Goal: Task Accomplishment & Management: Use online tool/utility

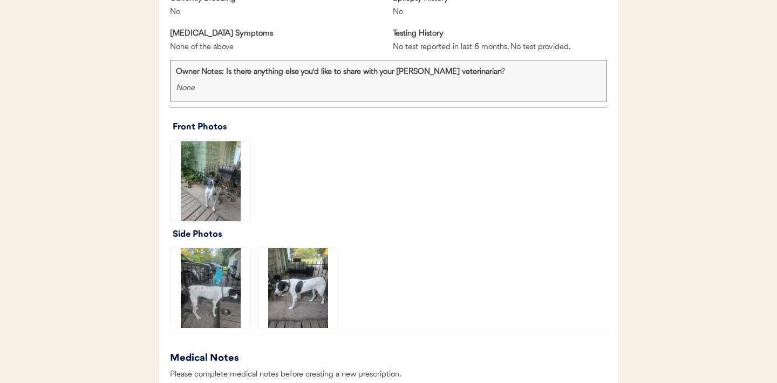
scroll to position [772, 0]
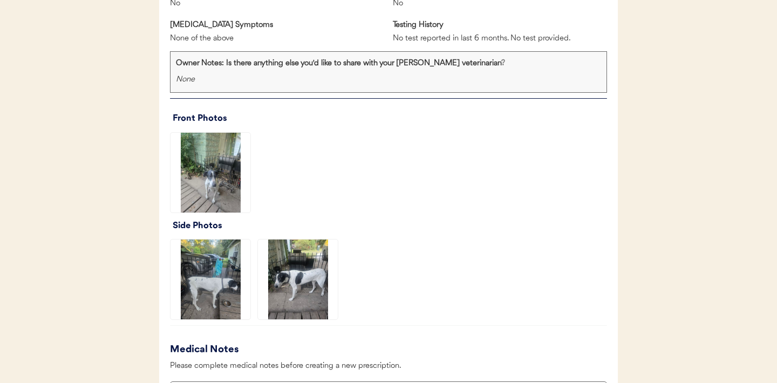
click at [213, 179] on img at bounding box center [211, 173] width 80 height 80
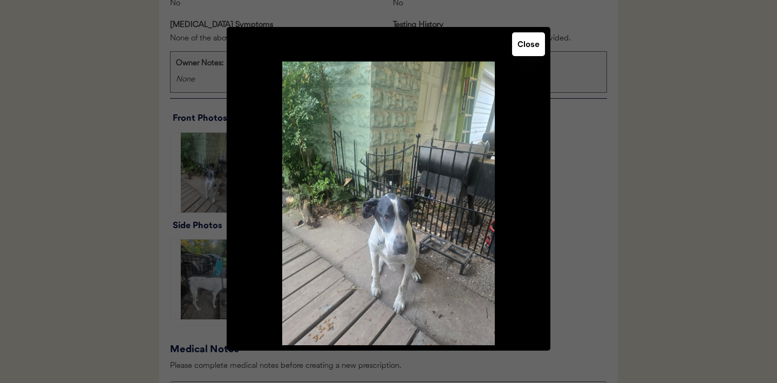
click at [535, 45] on button "Close" at bounding box center [528, 44] width 33 height 24
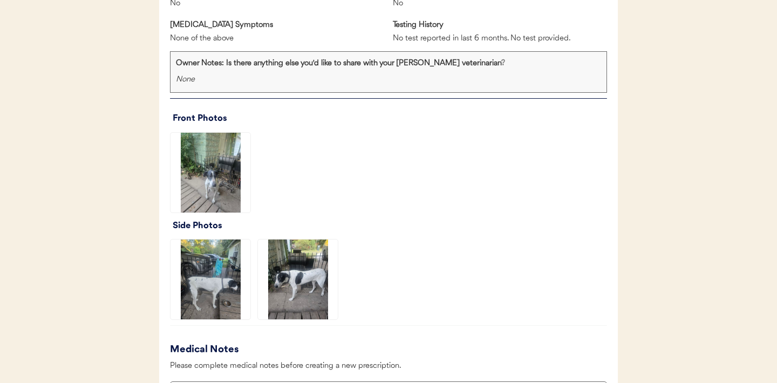
click at [220, 270] on img at bounding box center [211, 280] width 80 height 80
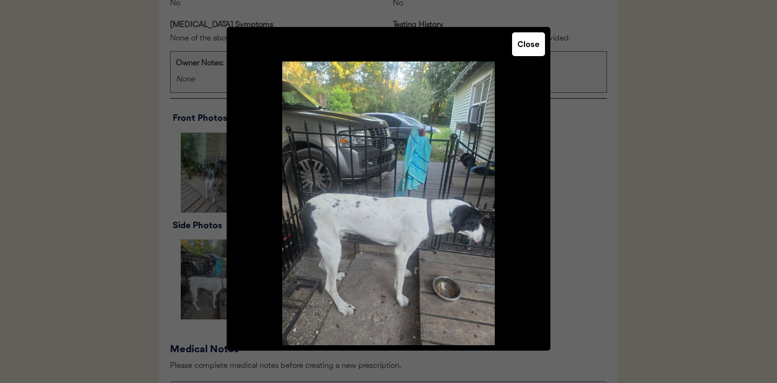
click at [523, 54] on button "Close" at bounding box center [528, 44] width 33 height 24
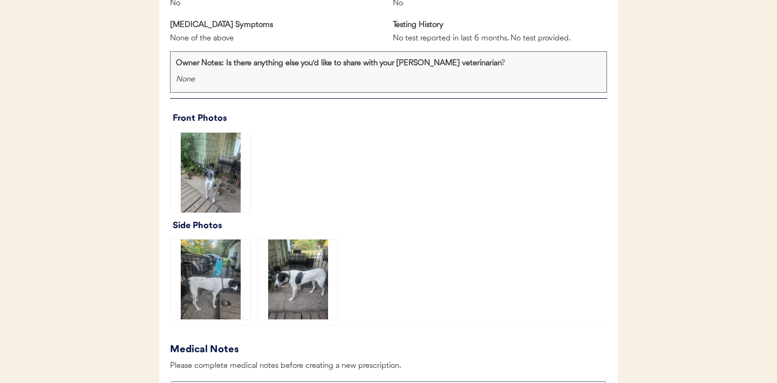
click at [296, 284] on img at bounding box center [298, 280] width 80 height 80
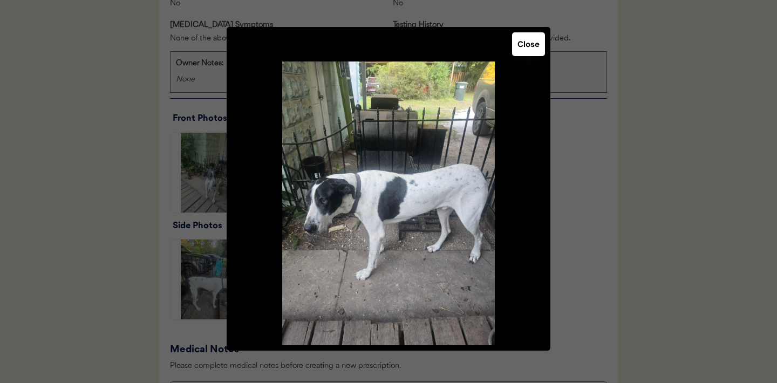
click at [525, 52] on button "Close" at bounding box center [528, 44] width 33 height 24
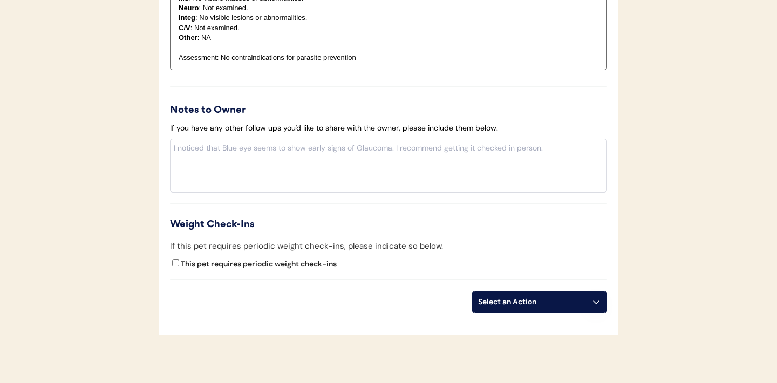
scroll to position [1309, 0]
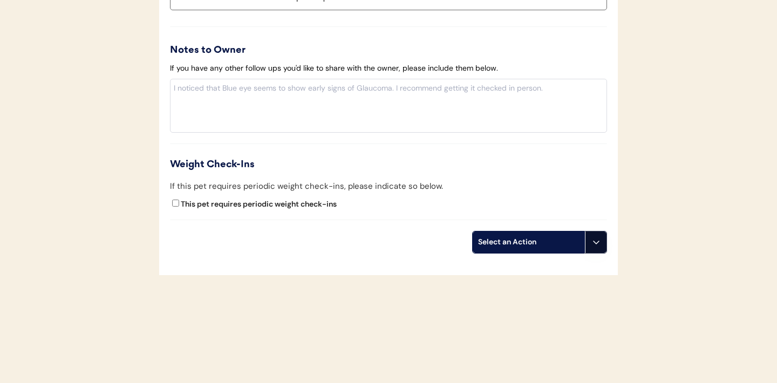
click at [593, 242] on icon at bounding box center [596, 242] width 9 height 9
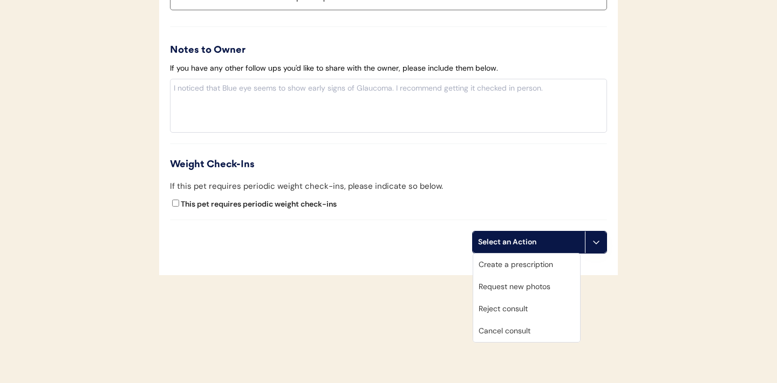
click at [530, 262] on div "Create a prescription" at bounding box center [526, 265] width 107 height 22
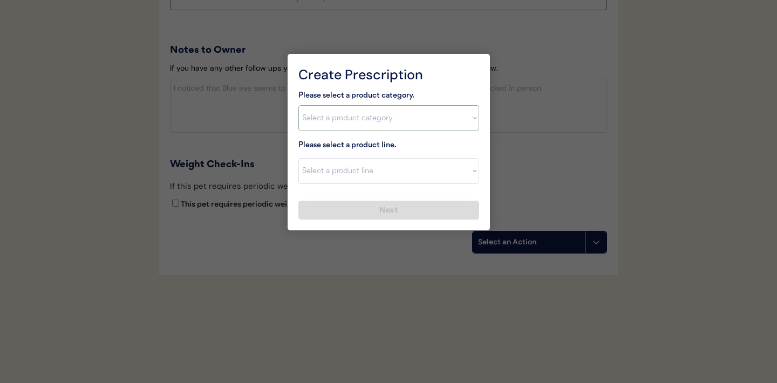
click at [465, 113] on select "Select a product category Allergies Antibiotics Anxiety Combo Parasite Preventi…" at bounding box center [389, 118] width 181 height 26
select select ""combo_parasite_prevention""
click at [468, 174] on select "Select a product line" at bounding box center [389, 171] width 181 height 26
click at [464, 172] on select "Select a product line" at bounding box center [389, 171] width 181 height 26
click at [469, 125] on select "Select a product category Allergies Antibiotics Anxiety Combo Parasite Preventi…" at bounding box center [389, 118] width 181 height 26
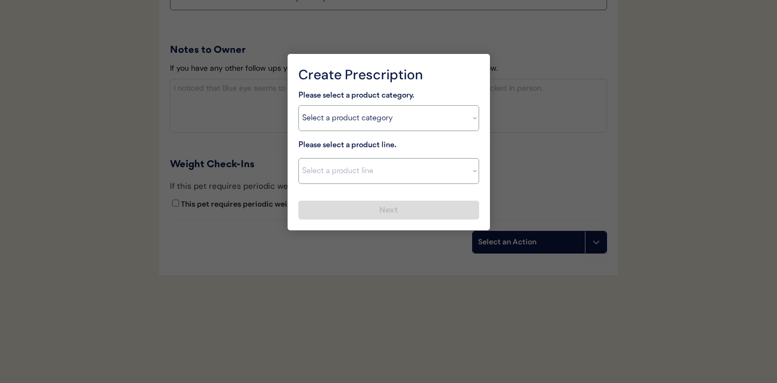
click at [470, 173] on select "Select a product line" at bounding box center [389, 171] width 181 height 26
click at [473, 105] on select "Select a product category Allergies Antibiotics Anxiety Combo Parasite Preventi…" at bounding box center [389, 118] width 181 height 26
click at [469, 170] on select "Select a product line Advantage Multi for Dogs Credelio Quattro NexGard Plus Ne…" at bounding box center [389, 171] width 181 height 26
select select ""Simparica Trio""
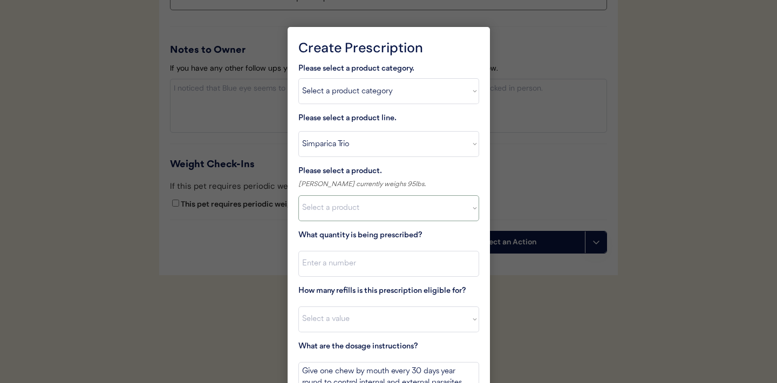
click at [464, 206] on select "Select a product Simparica Trio, 2.8 - 5.5lbs Simparica Trio, 5.6 - 11lbs Simpa…" at bounding box center [389, 208] width 181 height 26
select select ""1348695171700984260__LOOKUP__1704773707524x872135944120049300""
click at [358, 266] on input "input" at bounding box center [389, 264] width 181 height 26
type input "1"
click at [345, 321] on select "Select a value 0 1 2 3 4 5 6 7 8 9 10 11" at bounding box center [389, 320] width 181 height 26
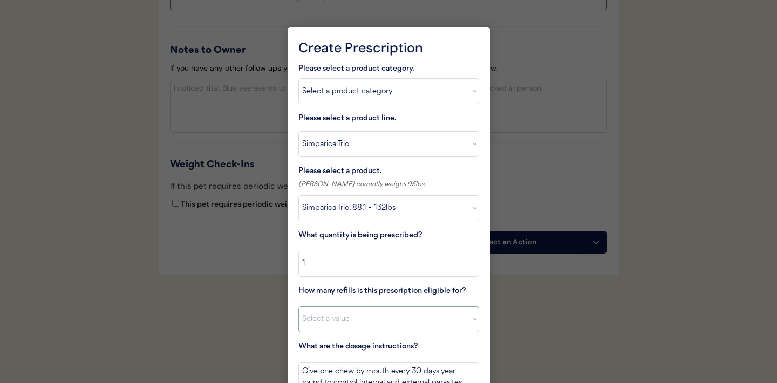
select select "11"
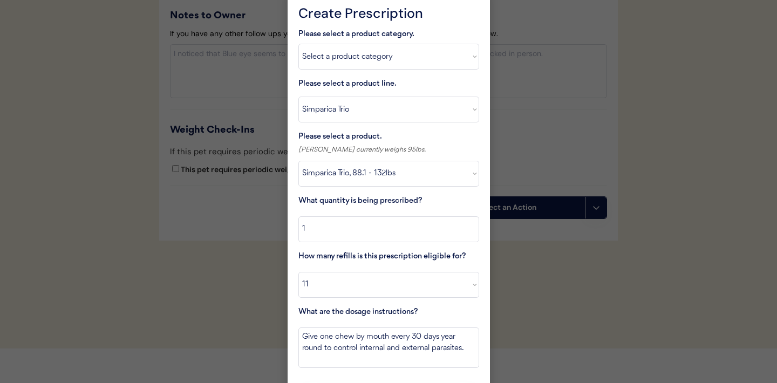
scroll to position [1374, 0]
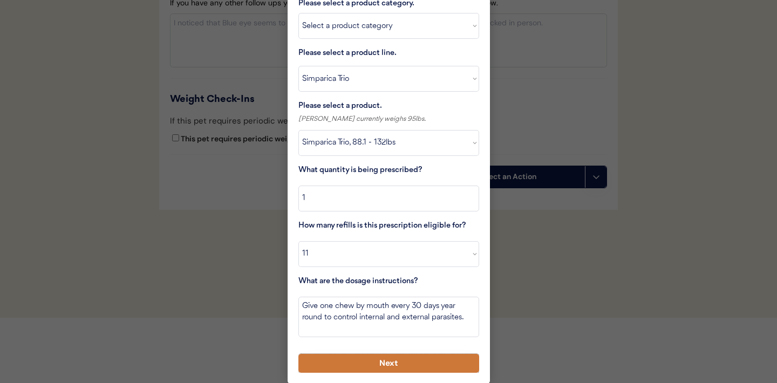
click at [376, 366] on button "Next" at bounding box center [389, 363] width 181 height 19
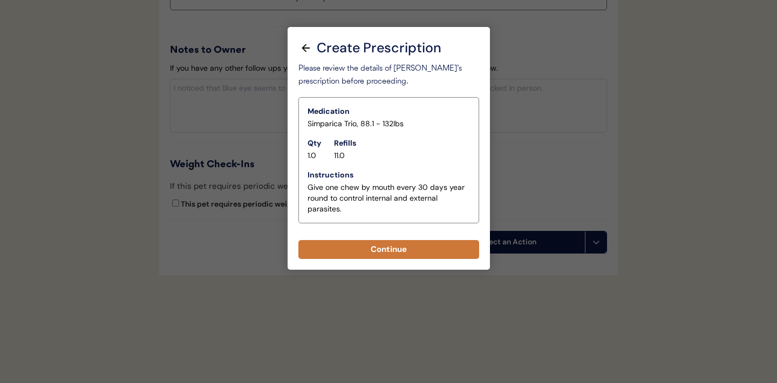
click at [390, 255] on button "Continue" at bounding box center [389, 249] width 181 height 19
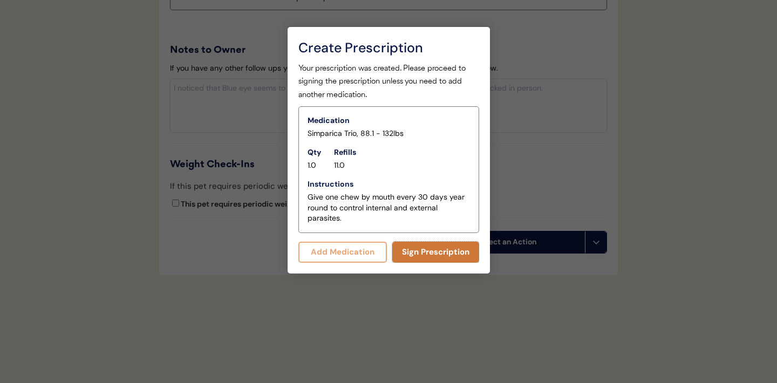
click at [423, 251] on button "Sign Prescription" at bounding box center [435, 252] width 87 height 21
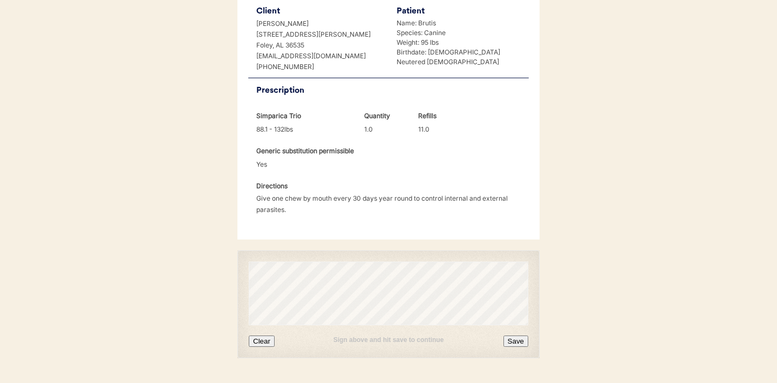
scroll to position [260, 0]
click at [266, 335] on button "Clear" at bounding box center [262, 340] width 26 height 11
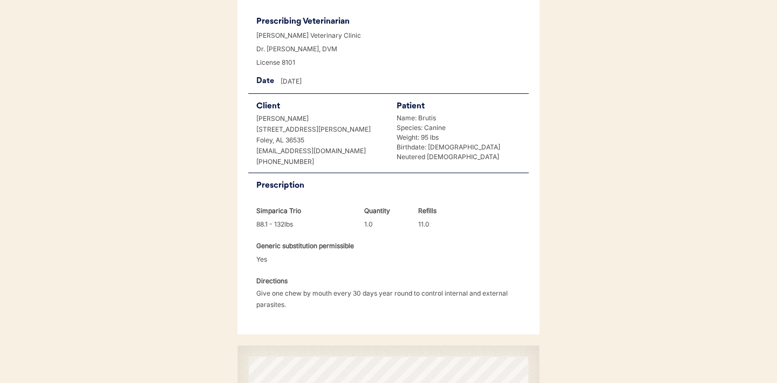
scroll to position [277, 0]
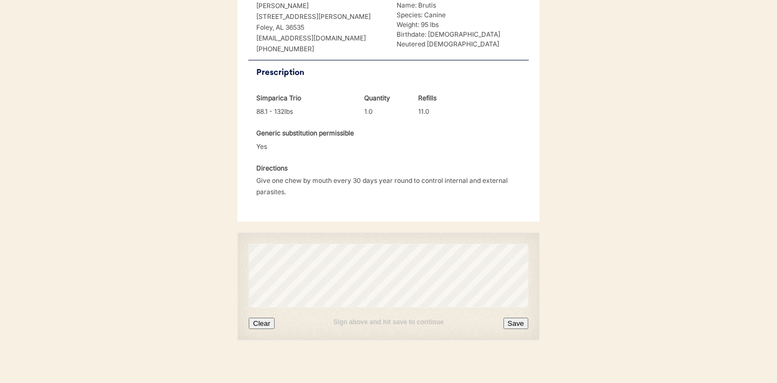
click at [514, 318] on button "Save" at bounding box center [516, 323] width 25 height 11
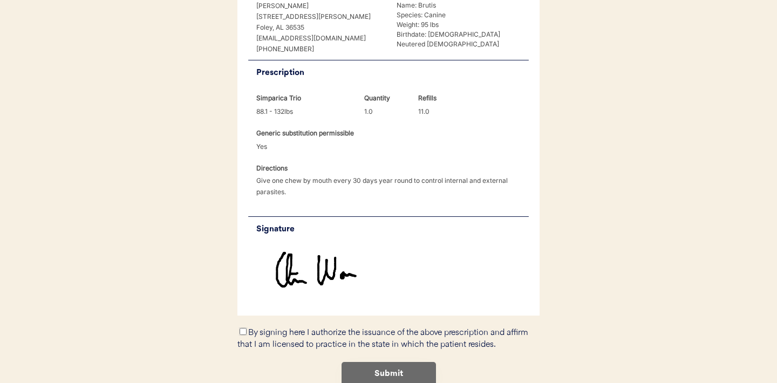
click at [243, 328] on input "By signing here I authorize the issuance of the above prescription and affirm t…" at bounding box center [243, 331] width 7 height 7
checkbox input "true"
click at [394, 362] on button "Submit" at bounding box center [389, 374] width 94 height 24
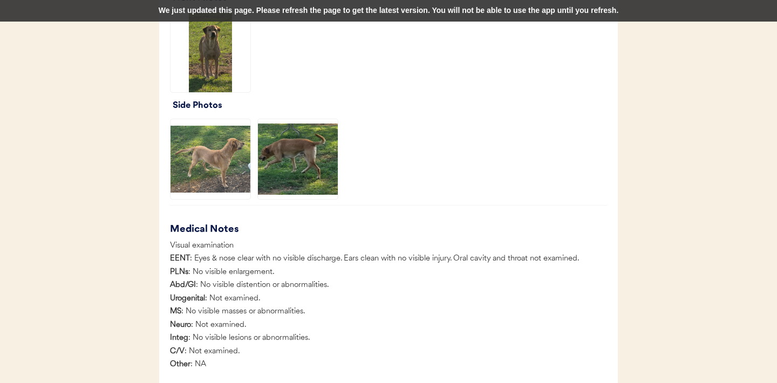
scroll to position [842, 0]
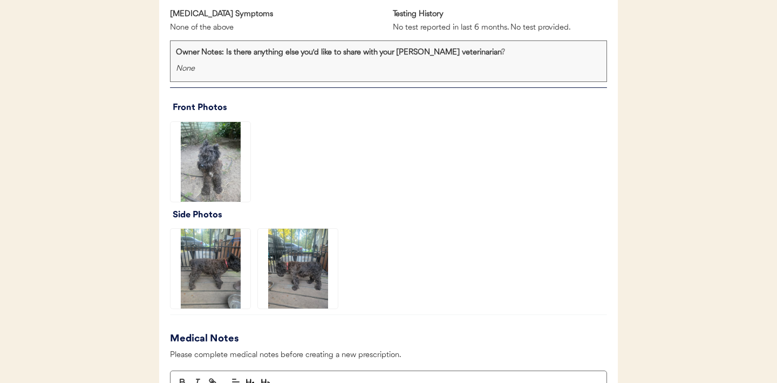
scroll to position [774, 0]
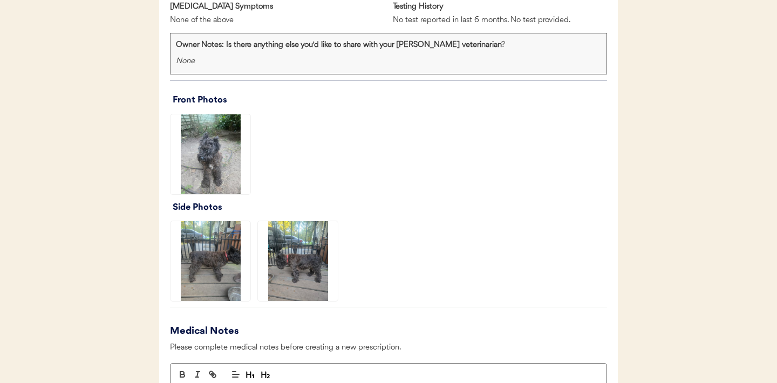
click at [213, 168] on img at bounding box center [211, 154] width 80 height 80
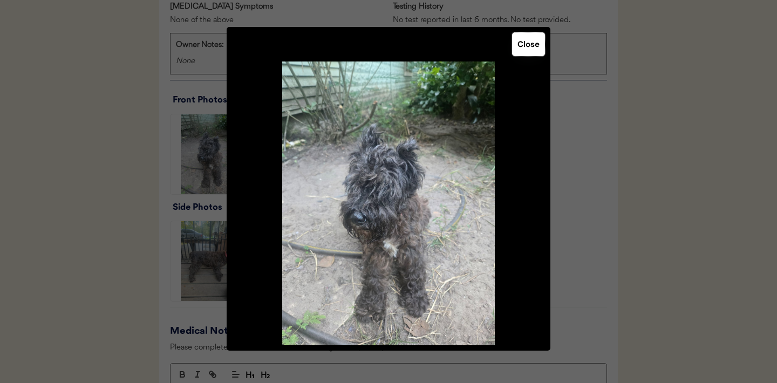
click at [526, 51] on button "Close" at bounding box center [528, 44] width 33 height 24
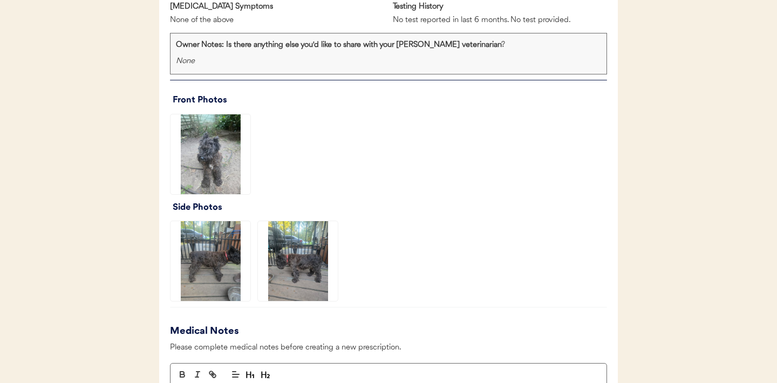
click at [219, 266] on img at bounding box center [211, 261] width 80 height 80
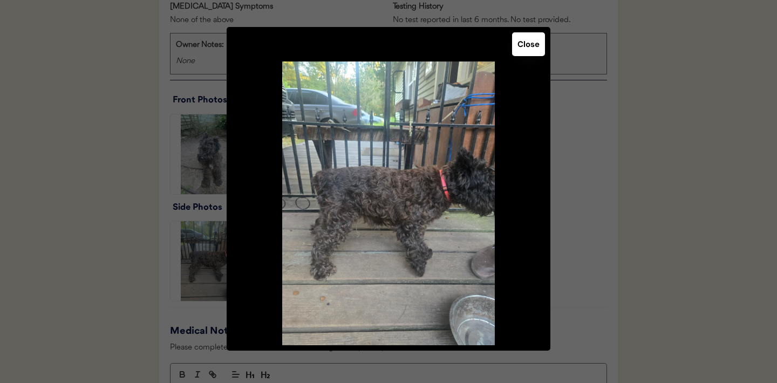
click at [523, 51] on button "Close" at bounding box center [528, 44] width 33 height 24
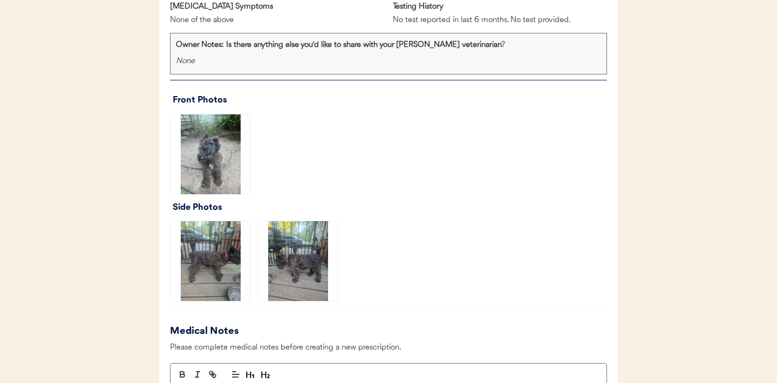
click at [309, 259] on img at bounding box center [298, 261] width 80 height 80
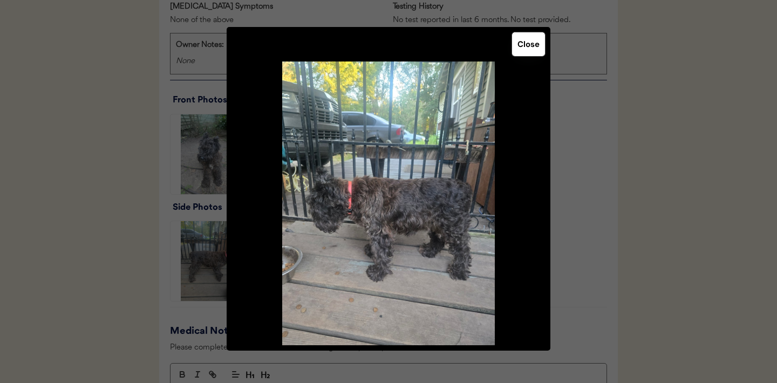
click at [531, 50] on button "Close" at bounding box center [528, 44] width 33 height 24
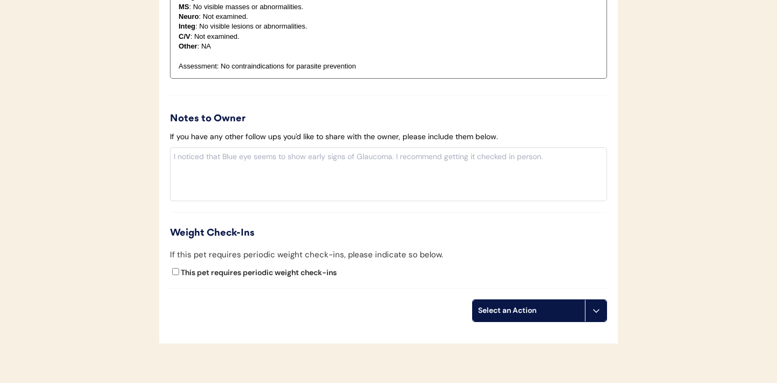
scroll to position [1292, 0]
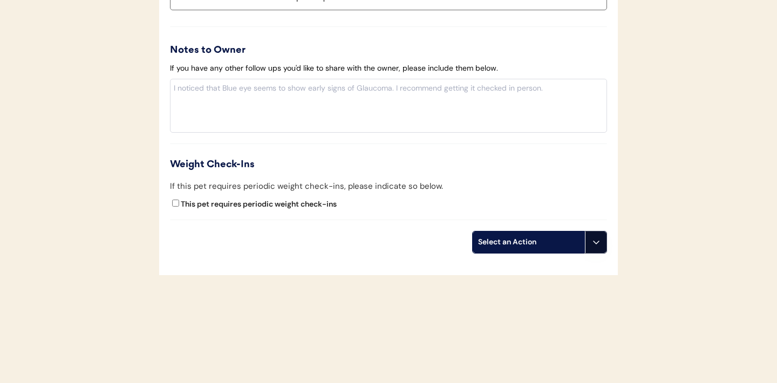
click at [596, 250] on button at bounding box center [596, 243] width 22 height 22
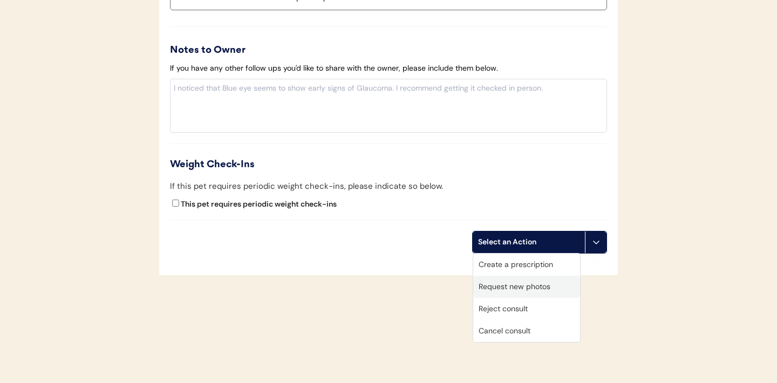
click at [525, 286] on div "Request new photos" at bounding box center [526, 287] width 107 height 22
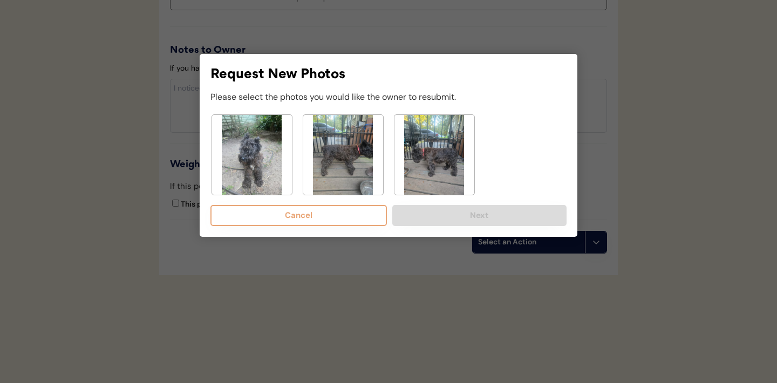
click at [261, 182] on img at bounding box center [252, 155] width 80 height 80
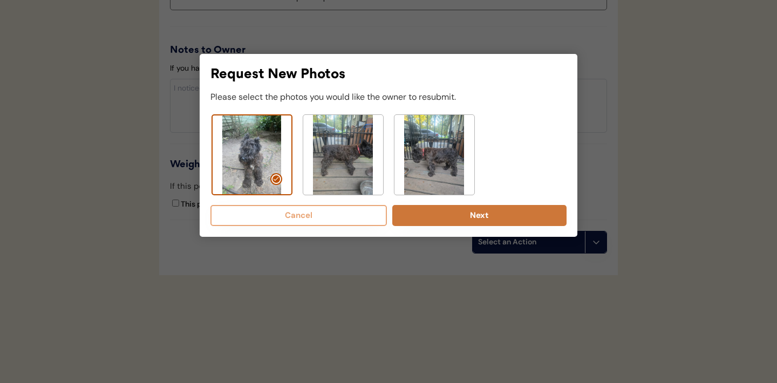
click at [465, 220] on button "Next" at bounding box center [479, 215] width 174 height 21
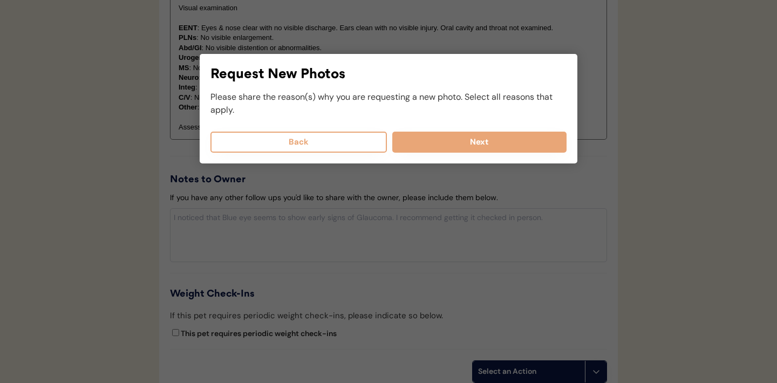
scroll to position [1145, 0]
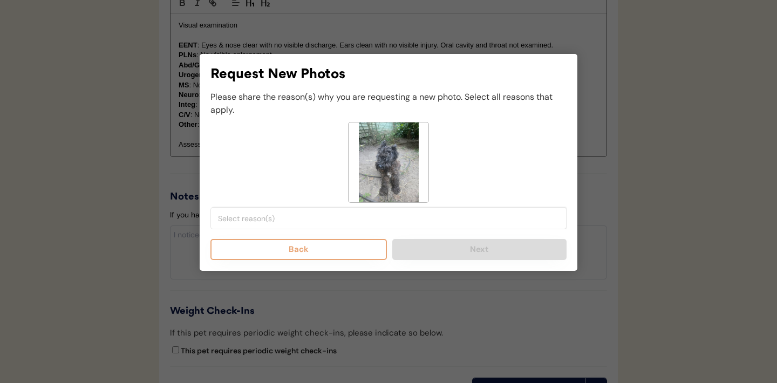
click at [279, 222] on input "search" at bounding box center [391, 219] width 347 height 10
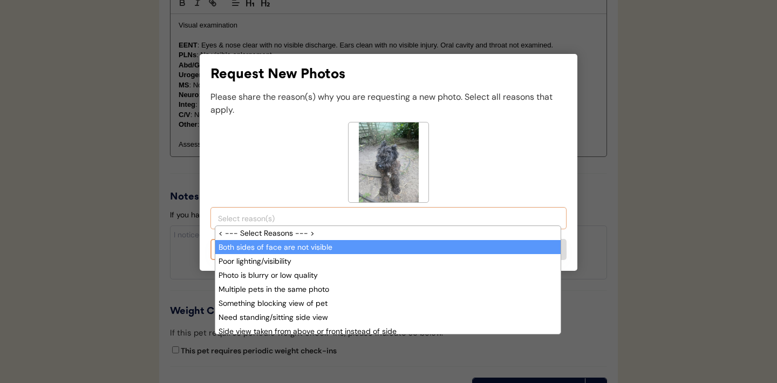
scroll to position [9, 0]
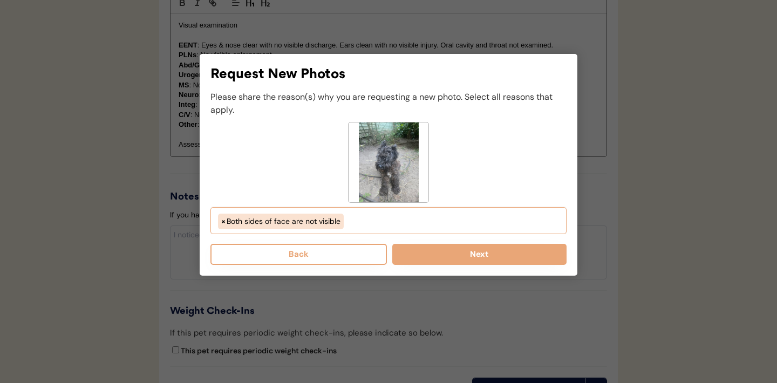
click at [361, 220] on ul "× Both sides of face are not visible" at bounding box center [388, 220] width 347 height 18
click at [380, 223] on ul "× Both sides of face are not visible" at bounding box center [388, 220] width 347 height 18
select select "both_sides_of_face_are_not_visible"
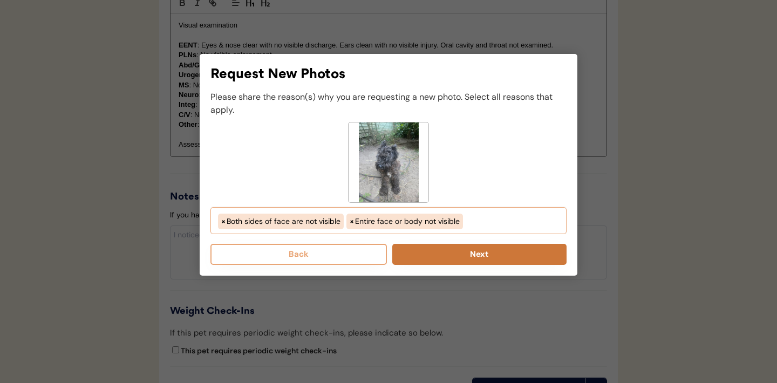
click at [469, 256] on button "Next" at bounding box center [479, 254] width 174 height 21
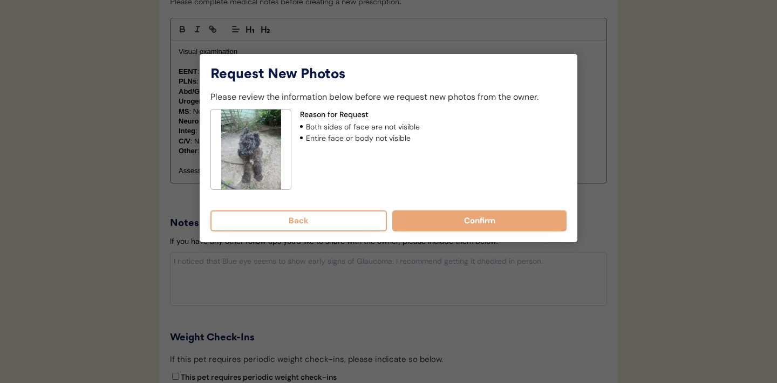
scroll to position [1038, 0]
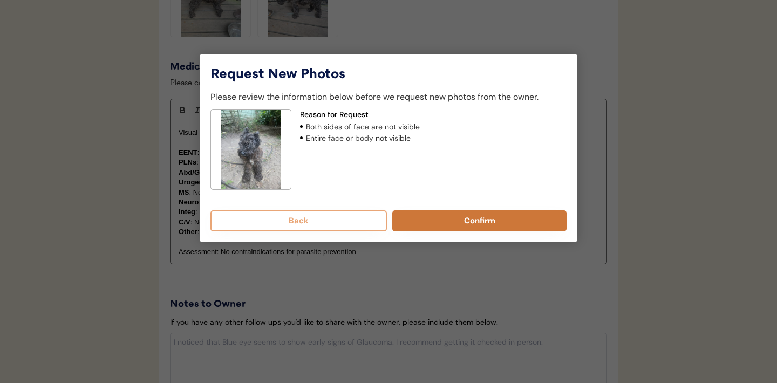
click at [468, 222] on button "Confirm" at bounding box center [479, 221] width 174 height 21
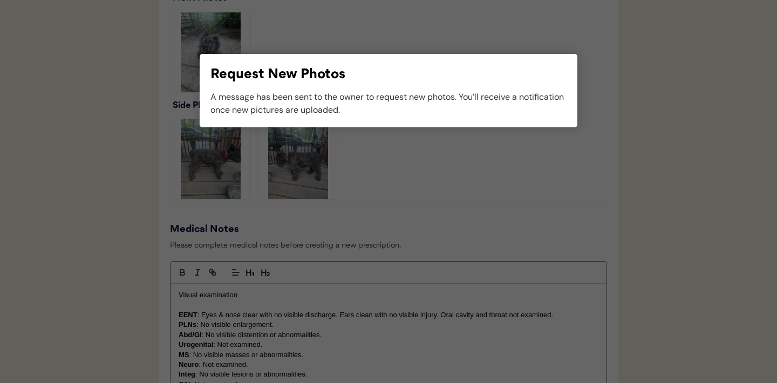
scroll to position [919, 0]
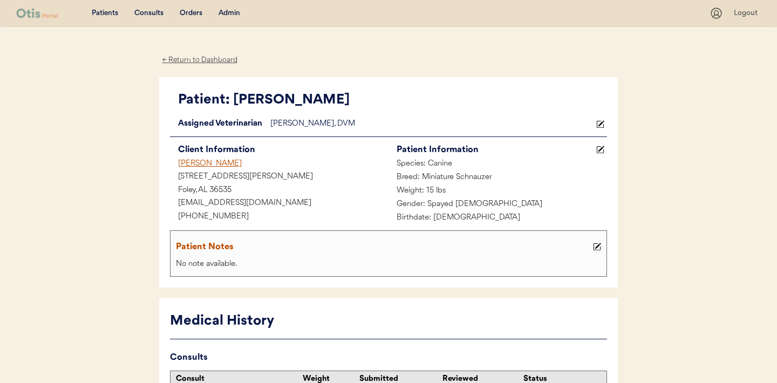
click at [151, 10] on div "Consults" at bounding box center [148, 13] width 29 height 11
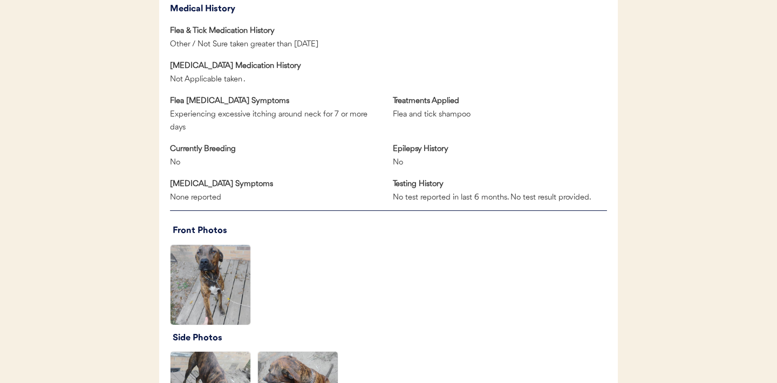
scroll to position [666, 0]
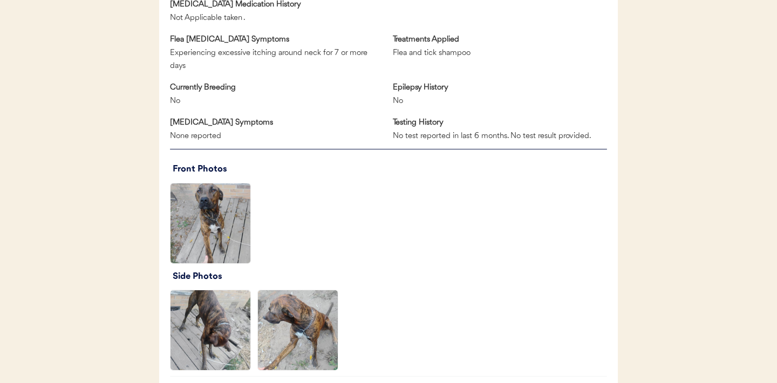
click at [212, 206] on img at bounding box center [211, 224] width 80 height 80
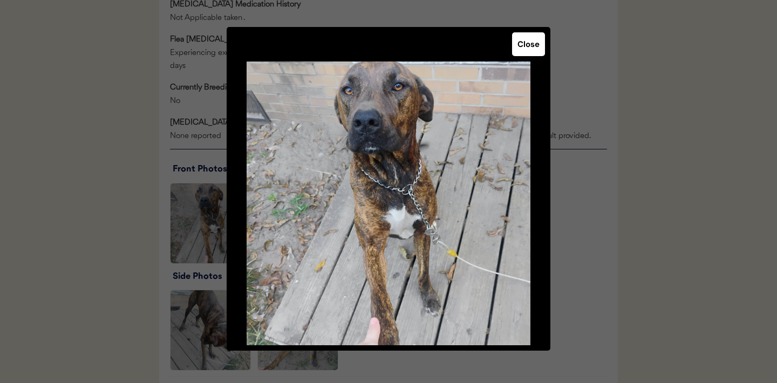
click at [527, 45] on button "Close" at bounding box center [528, 44] width 33 height 24
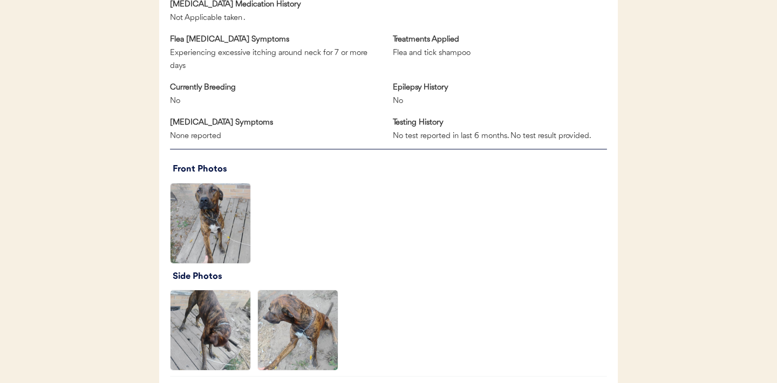
click at [220, 329] on img at bounding box center [211, 330] width 80 height 80
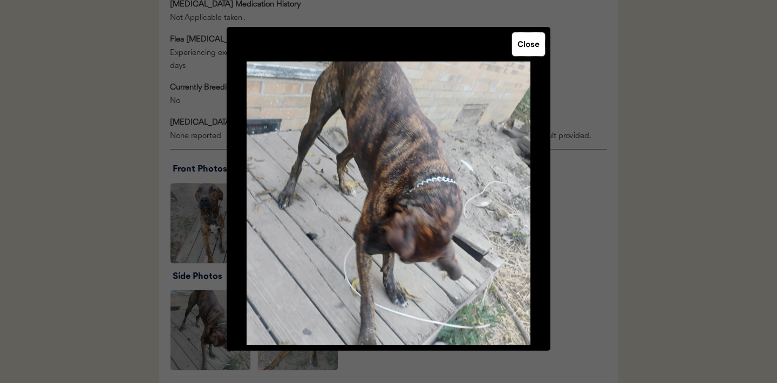
click at [534, 47] on button "Close" at bounding box center [528, 44] width 33 height 24
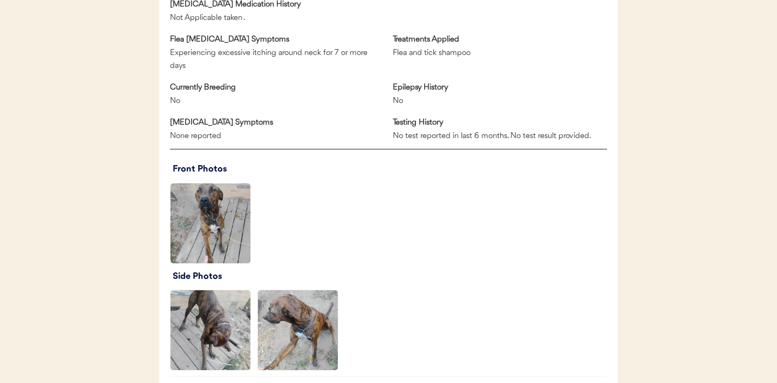
click at [292, 324] on img at bounding box center [298, 330] width 80 height 80
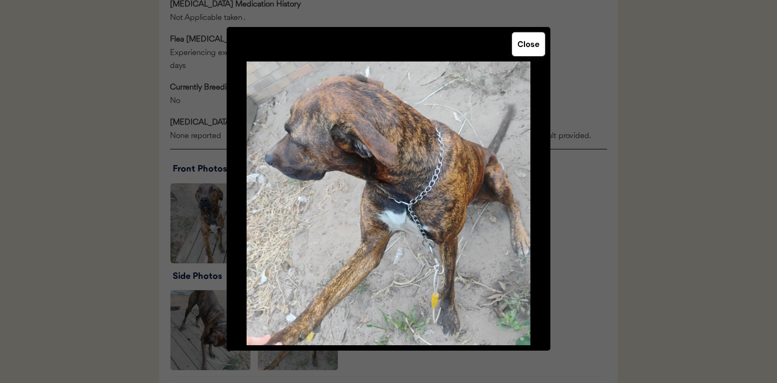
click at [527, 44] on button "Close" at bounding box center [528, 44] width 33 height 24
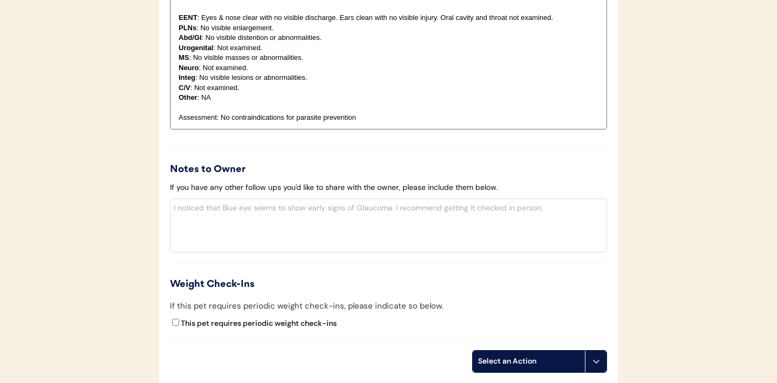
scroll to position [1253, 0]
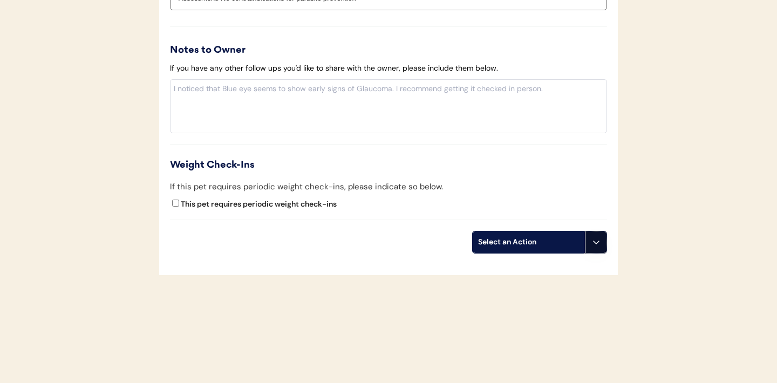
click at [595, 240] on icon at bounding box center [596, 242] width 9 height 9
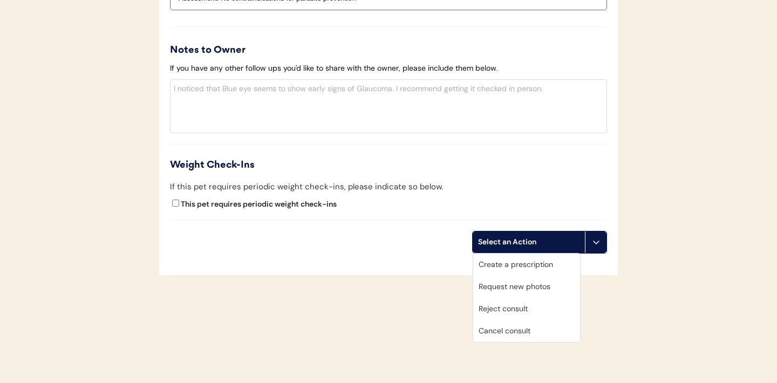
click at [537, 286] on div "Request new photos" at bounding box center [526, 287] width 107 height 22
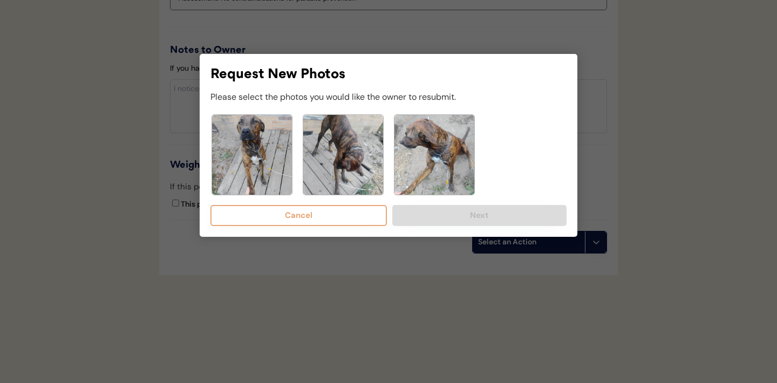
click at [339, 144] on img at bounding box center [343, 155] width 80 height 80
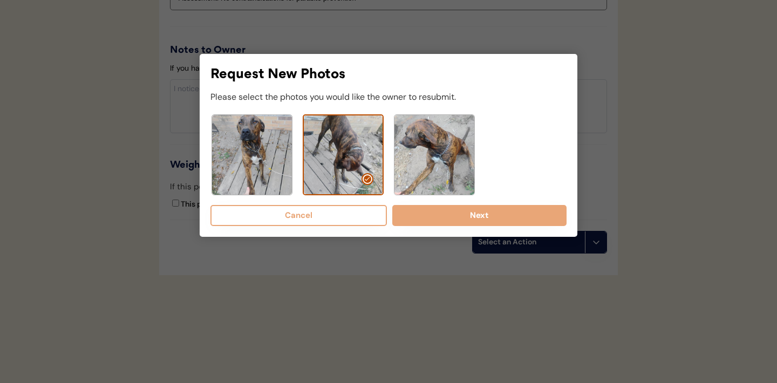
click at [436, 148] on img at bounding box center [435, 155] width 80 height 80
click at [453, 226] on div "Request New Photos Please select the photos you would like the owner to resubmi…" at bounding box center [389, 145] width 378 height 183
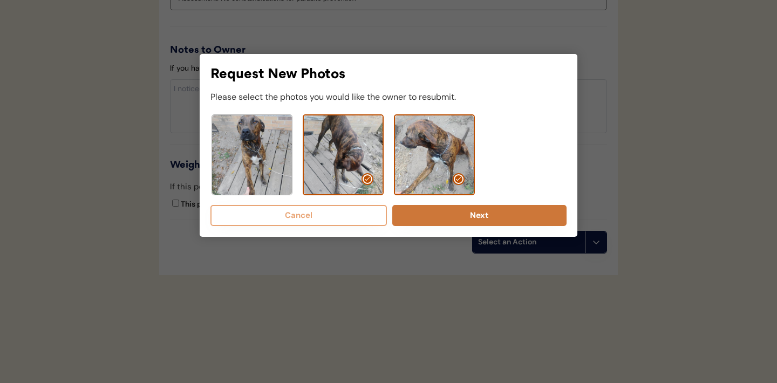
click at [445, 220] on button "Next" at bounding box center [479, 215] width 174 height 21
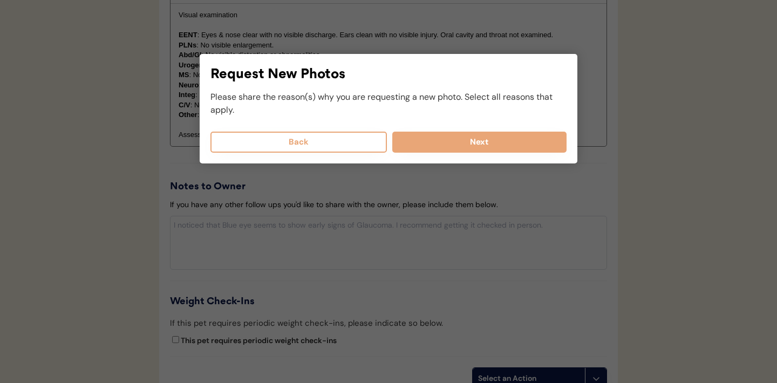
scroll to position [1107, 0]
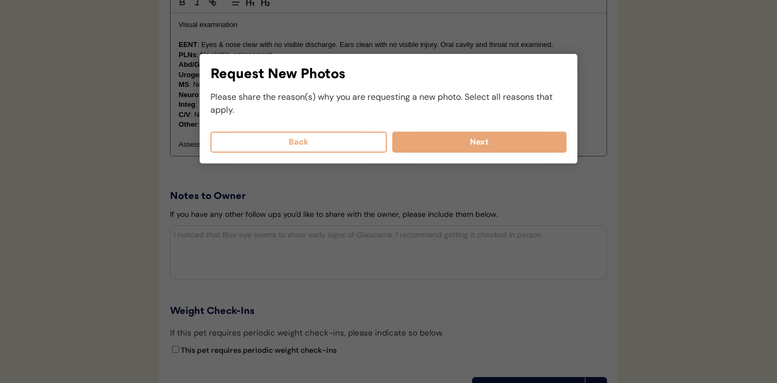
select select
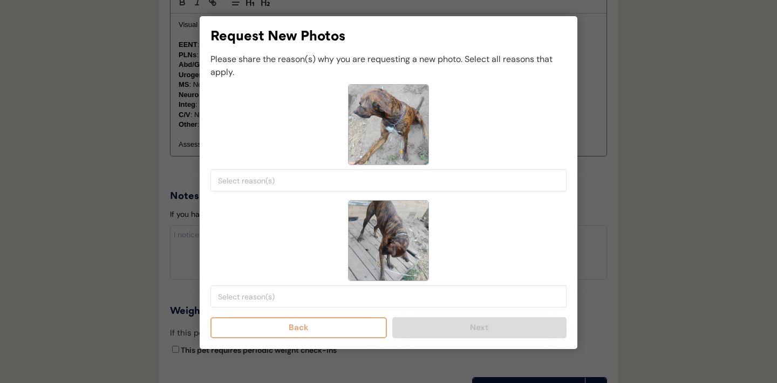
click at [301, 178] on input "search" at bounding box center [391, 181] width 347 height 10
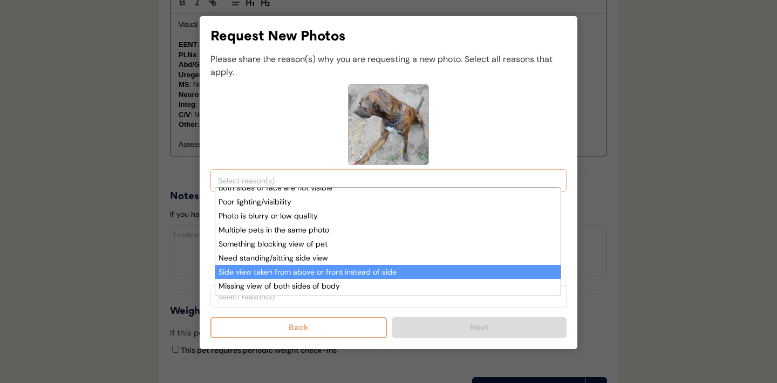
scroll to position [64, 0]
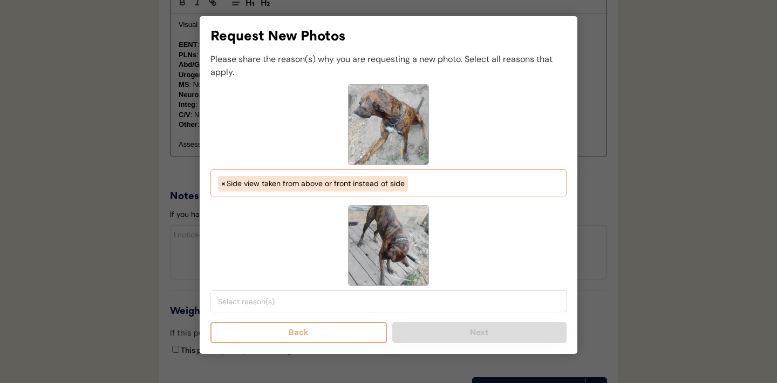
select select "side_view_taken_from_above_instead_of_side"
click at [324, 302] on input "search" at bounding box center [391, 302] width 347 height 10
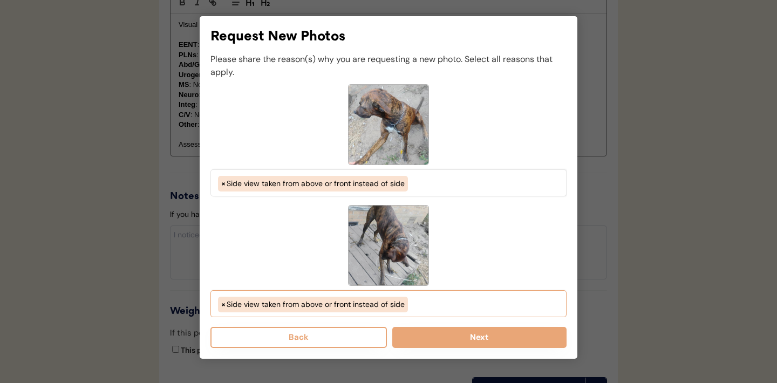
select select "side_view_taken_from_above_instead_of_side"
click at [454, 341] on button "Next" at bounding box center [479, 337] width 174 height 21
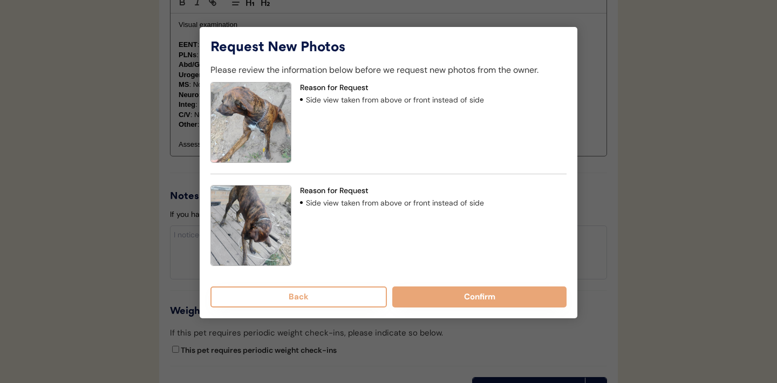
scroll to position [1082, 0]
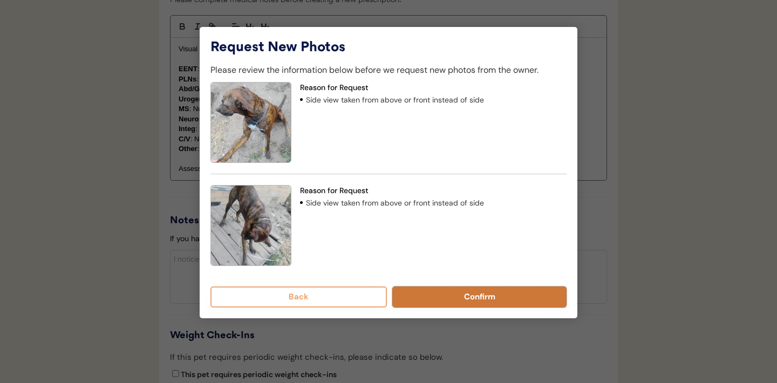
click at [458, 299] on button "Confirm" at bounding box center [479, 297] width 174 height 21
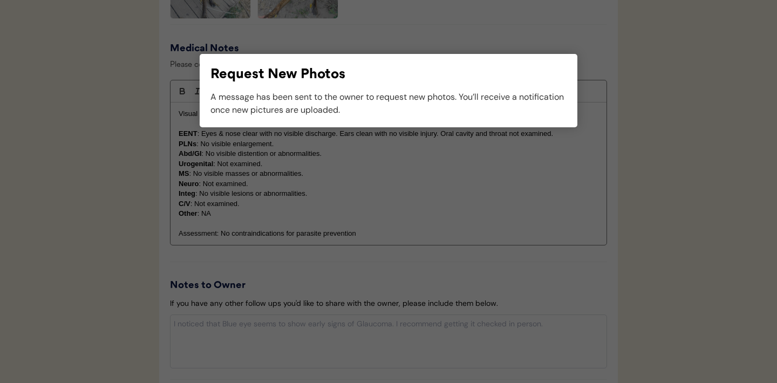
scroll to position [1039, 0]
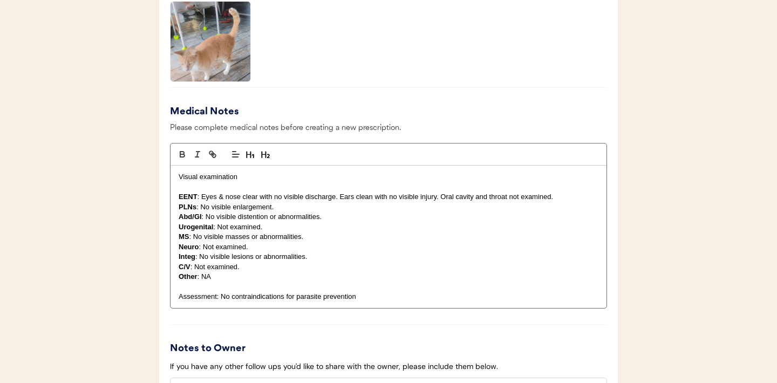
scroll to position [1183, 0]
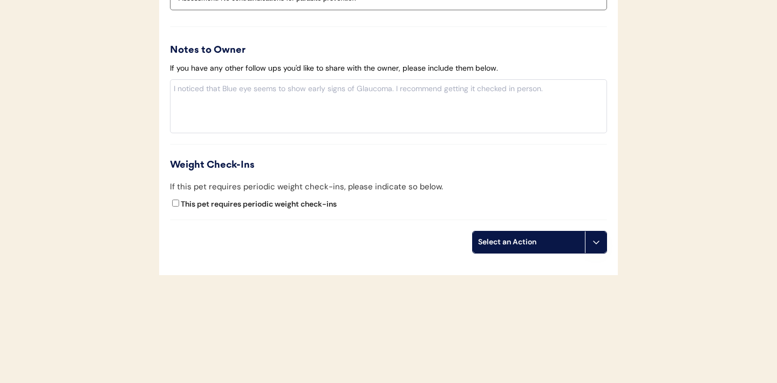
click at [591, 245] on button at bounding box center [596, 243] width 22 height 22
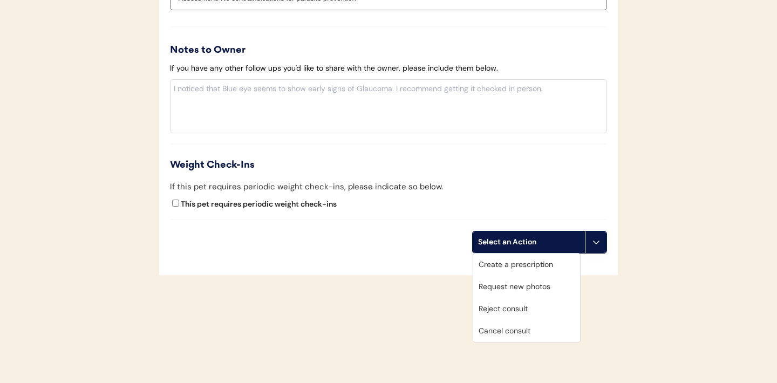
click at [531, 282] on div "Request new photos" at bounding box center [526, 287] width 107 height 22
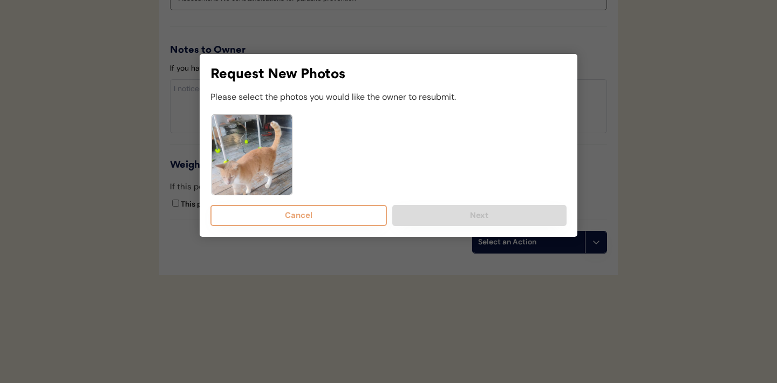
click at [422, 166] on div at bounding box center [389, 154] width 356 height 81
click at [274, 161] on img at bounding box center [252, 155] width 80 height 80
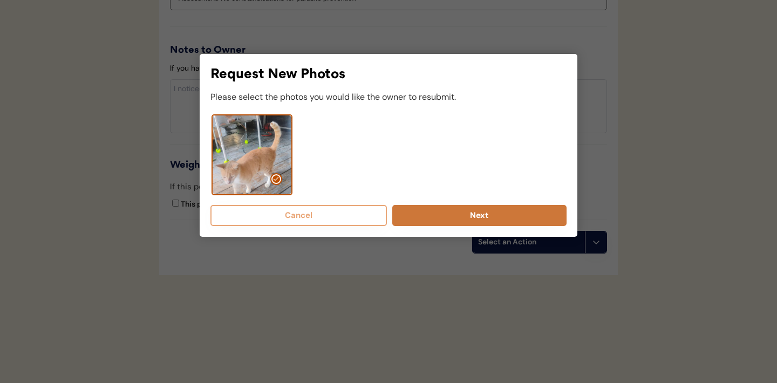
click at [436, 216] on button "Next" at bounding box center [479, 215] width 174 height 21
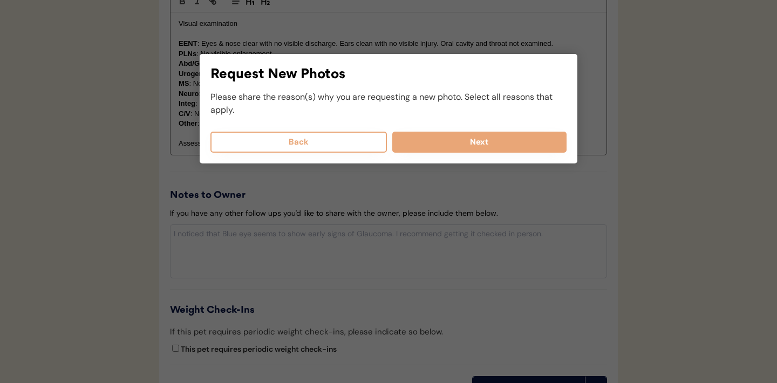
scroll to position [1037, 0]
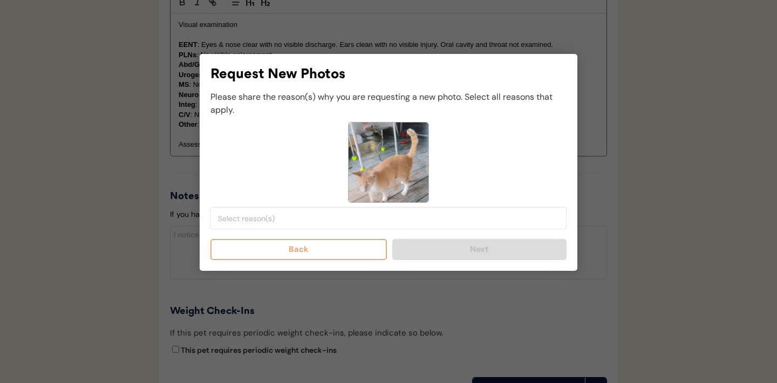
click at [401, 165] on img at bounding box center [389, 163] width 80 height 80
click at [369, 165] on img at bounding box center [389, 163] width 80 height 80
click at [318, 221] on input "search" at bounding box center [391, 219] width 347 height 10
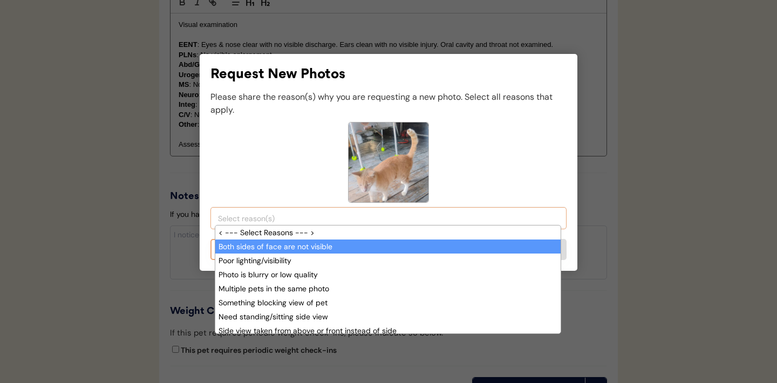
scroll to position [9, 0]
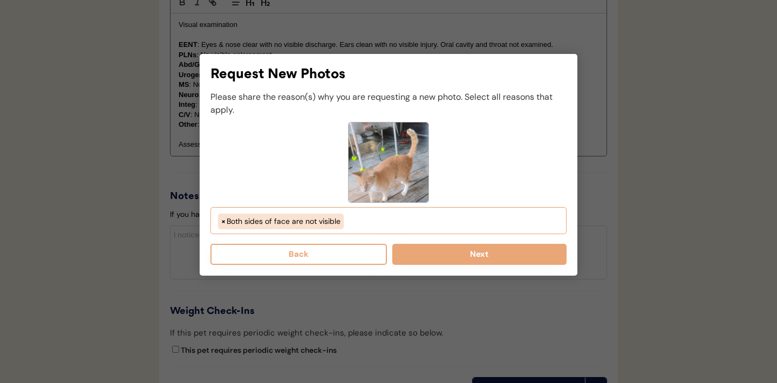
click at [364, 224] on ul "× Both sides of face are not visible" at bounding box center [388, 220] width 347 height 18
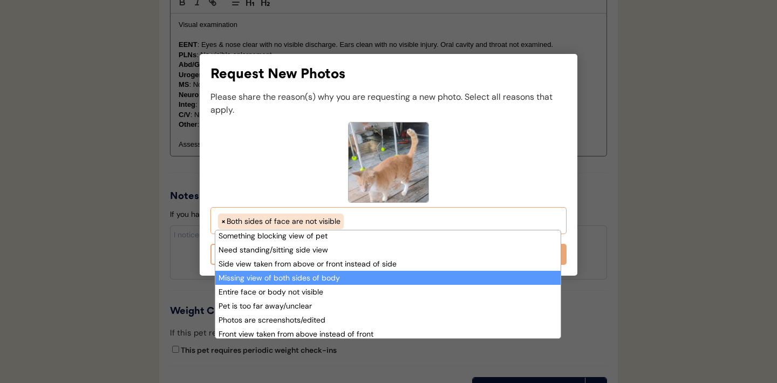
scroll to position [73, 0]
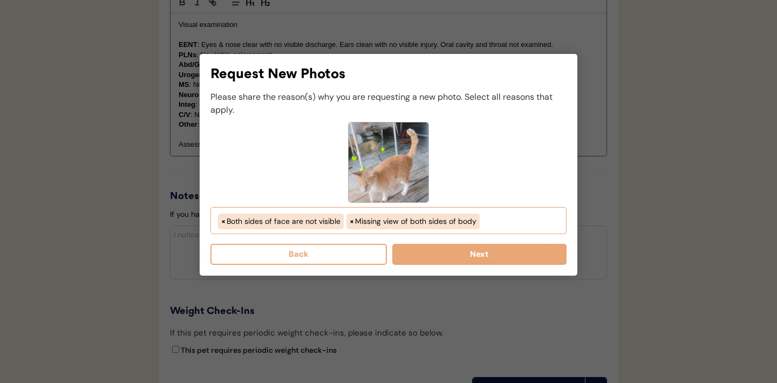
select select "both_sides_of_face_are_not_visible"
click at [498, 224] on ul "× Both sides of face are not visible × Missing view of both sides of body" at bounding box center [388, 220] width 347 height 18
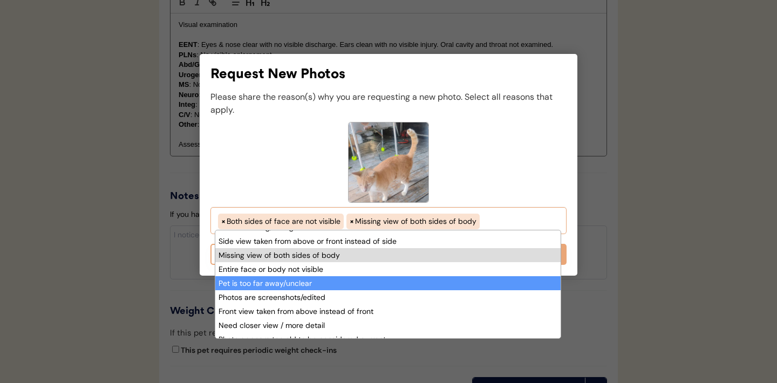
scroll to position [103, 0]
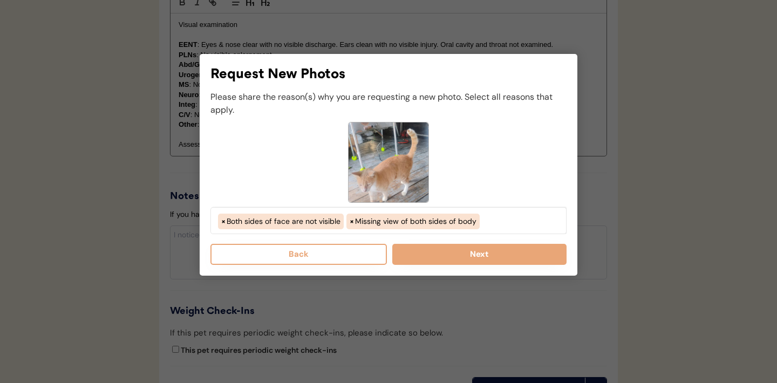
click at [535, 210] on div "< --- Select Reasons --- > Both sides of face are not visible Poor lighting/vis…" at bounding box center [389, 220] width 356 height 27
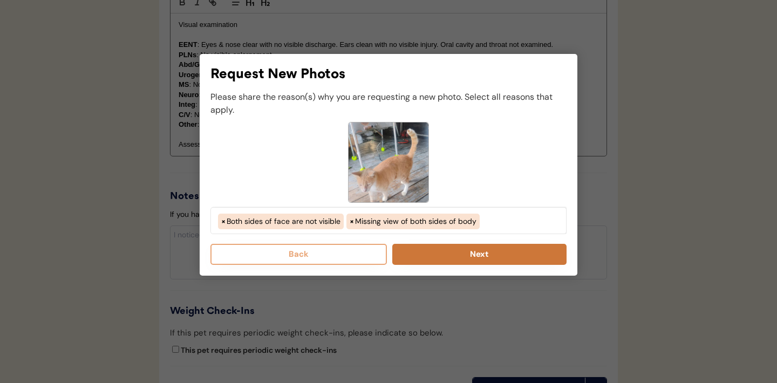
click at [449, 255] on button "Next" at bounding box center [479, 254] width 174 height 21
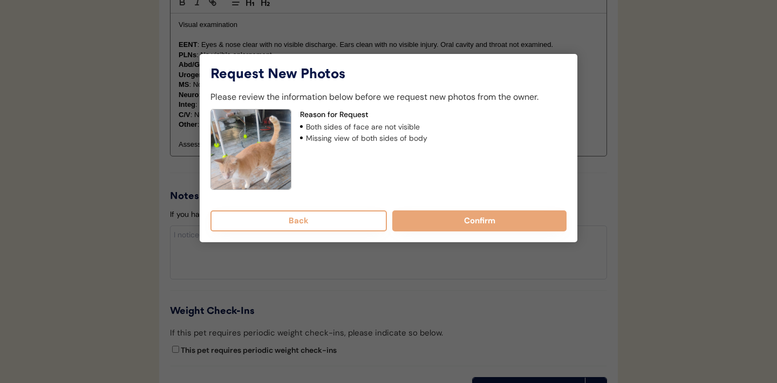
scroll to position [930, 0]
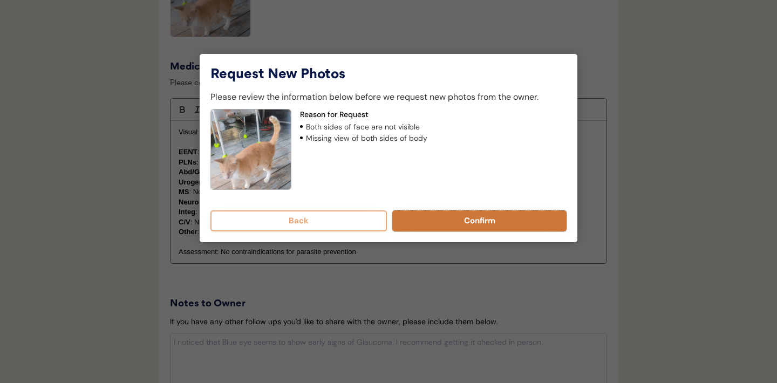
click at [451, 220] on button "Confirm" at bounding box center [479, 221] width 174 height 21
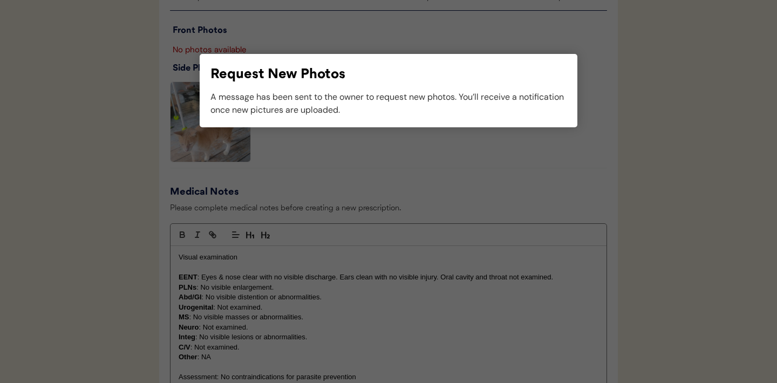
scroll to position [788, 0]
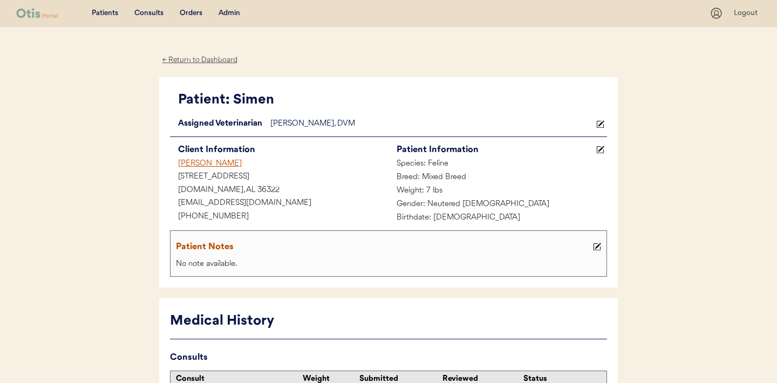
scroll to position [2, 0]
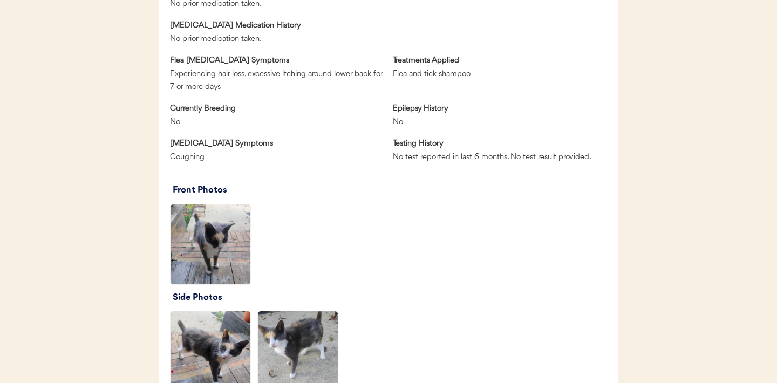
scroll to position [650, 0]
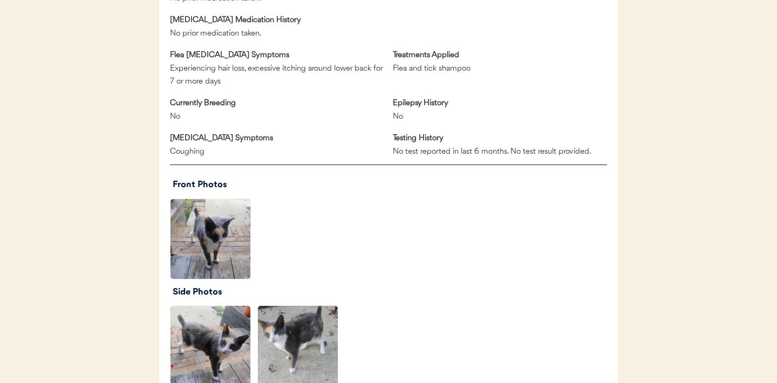
click at [202, 260] on img at bounding box center [211, 239] width 80 height 80
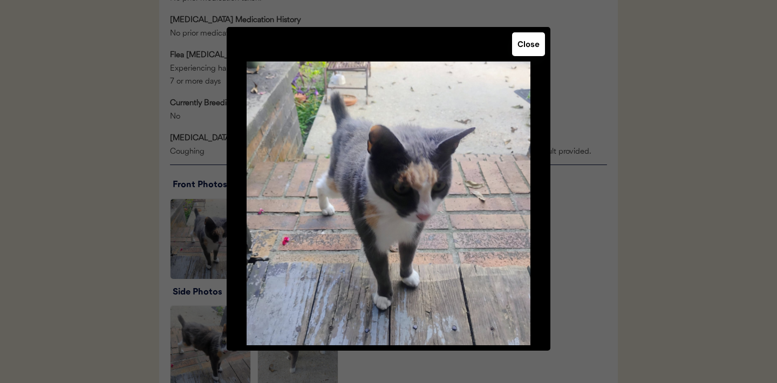
click at [524, 48] on button "Close" at bounding box center [528, 44] width 33 height 24
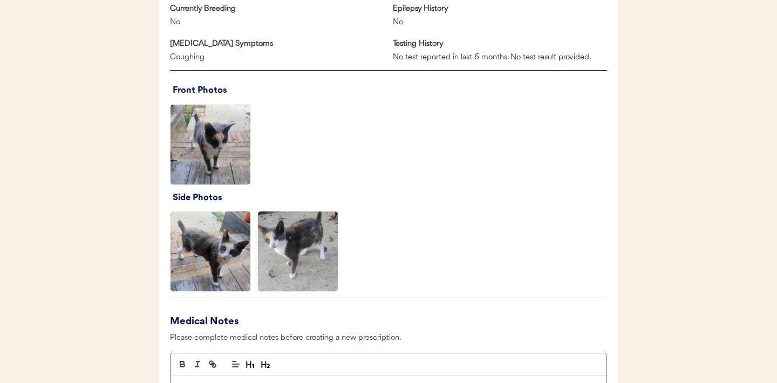
scroll to position [770, 0]
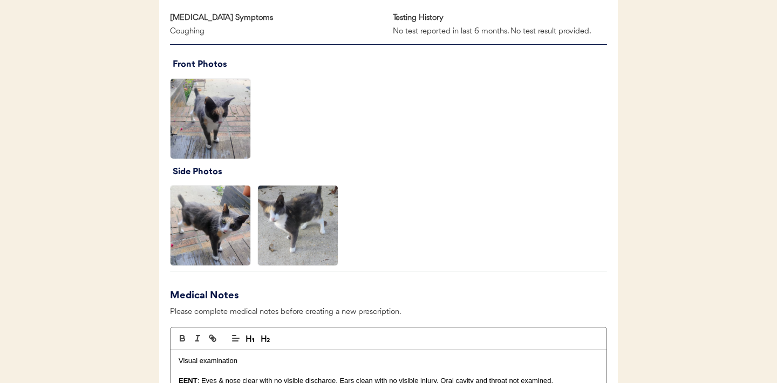
click at [218, 230] on img at bounding box center [211, 226] width 80 height 80
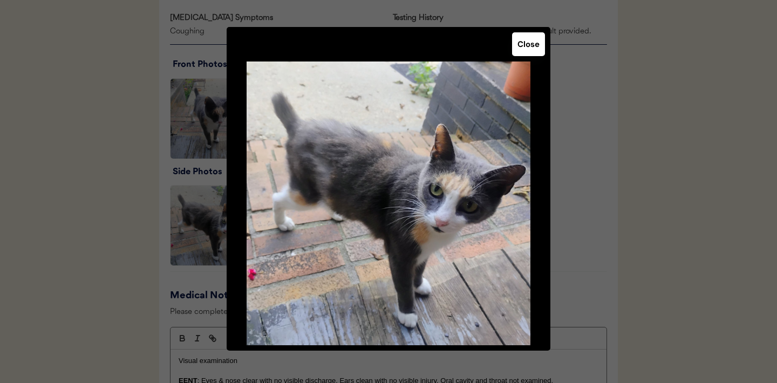
click at [528, 49] on button "Close" at bounding box center [528, 44] width 33 height 24
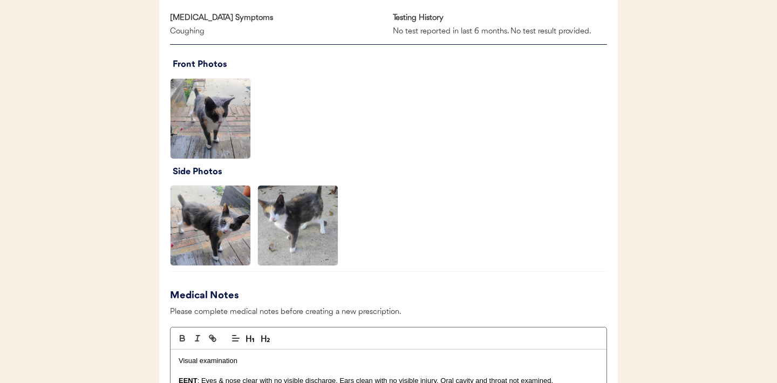
click at [291, 234] on img at bounding box center [298, 226] width 80 height 80
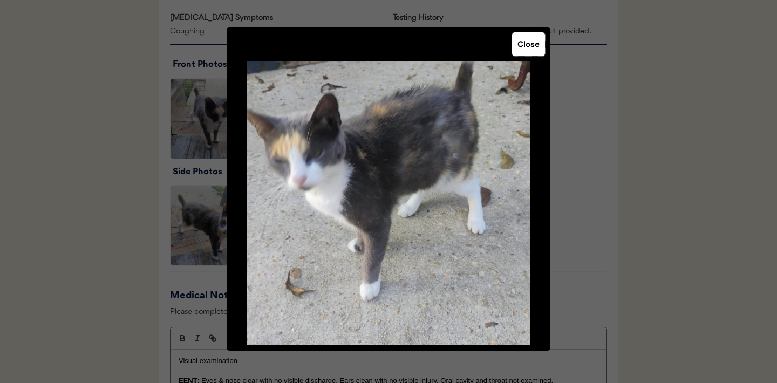
click at [526, 50] on button "Close" at bounding box center [528, 44] width 33 height 24
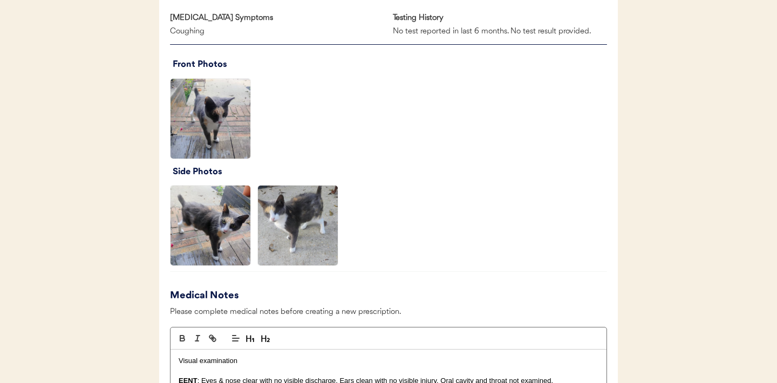
click at [202, 230] on img at bounding box center [211, 226] width 80 height 80
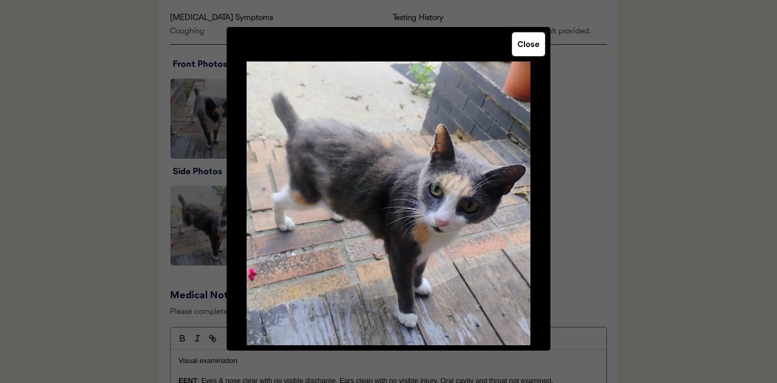
click at [529, 52] on button "Close" at bounding box center [528, 44] width 33 height 24
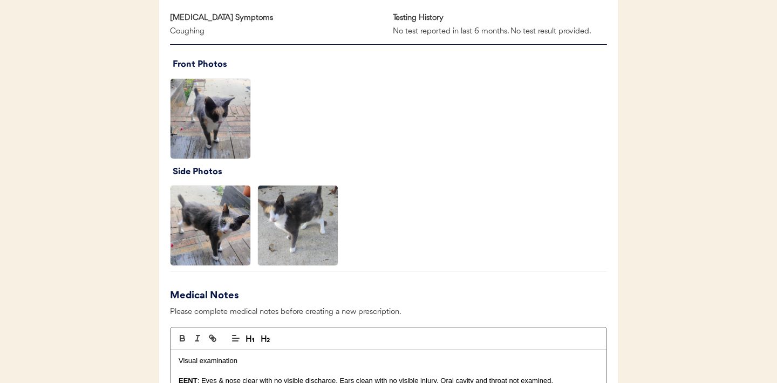
click at [296, 242] on img at bounding box center [298, 226] width 80 height 80
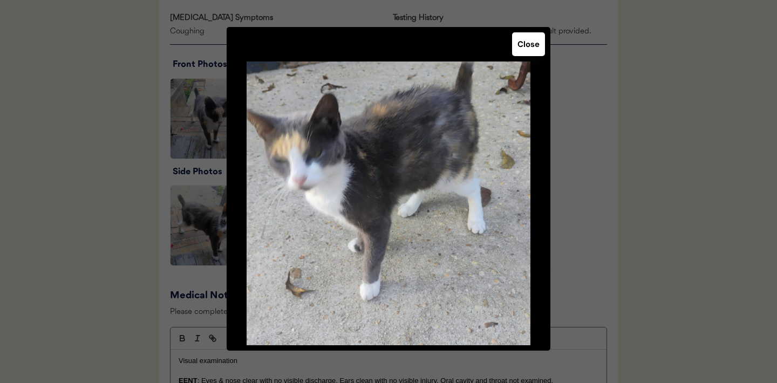
click at [529, 50] on button "Close" at bounding box center [528, 44] width 33 height 24
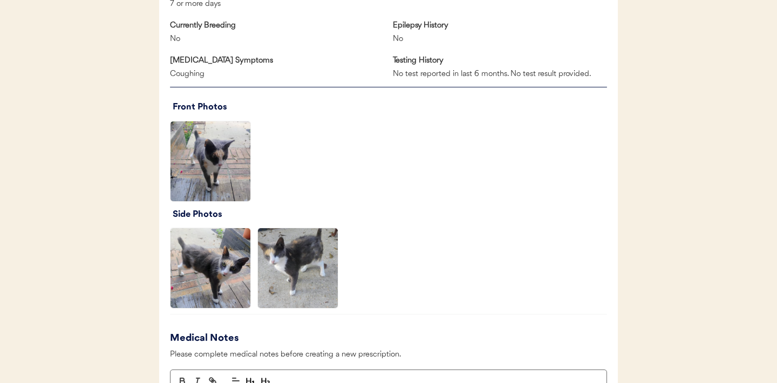
scroll to position [727, 0]
click at [219, 258] on img at bounding box center [211, 269] width 80 height 80
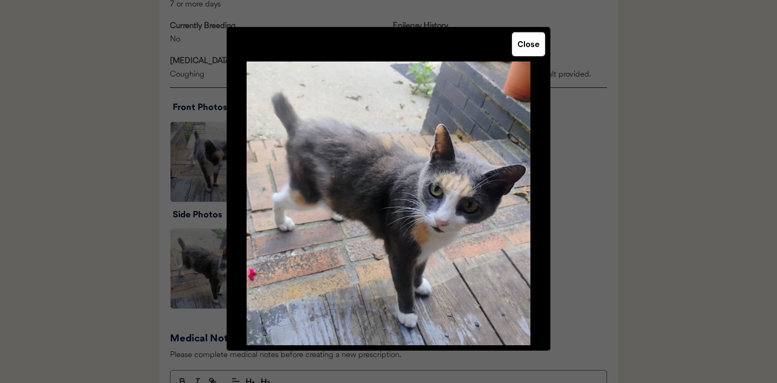
click at [529, 54] on button "Close" at bounding box center [528, 44] width 33 height 24
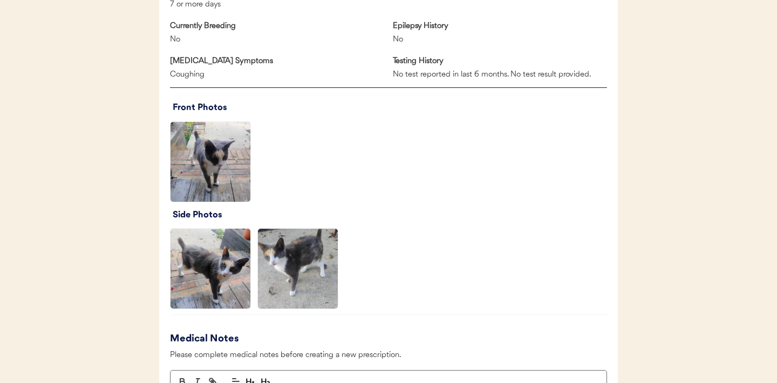
click at [307, 276] on img at bounding box center [298, 269] width 80 height 80
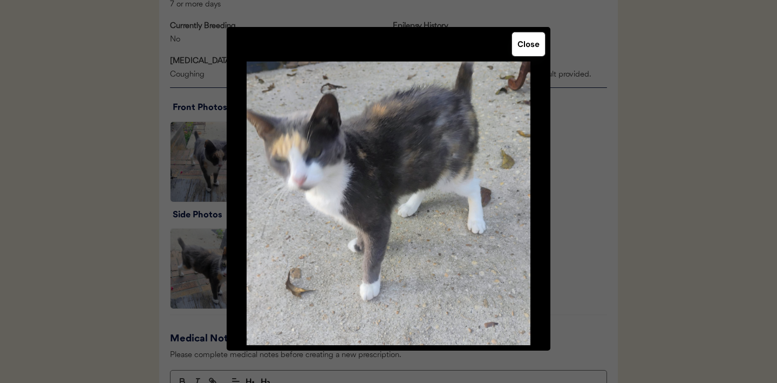
click at [532, 48] on button "Close" at bounding box center [528, 44] width 33 height 24
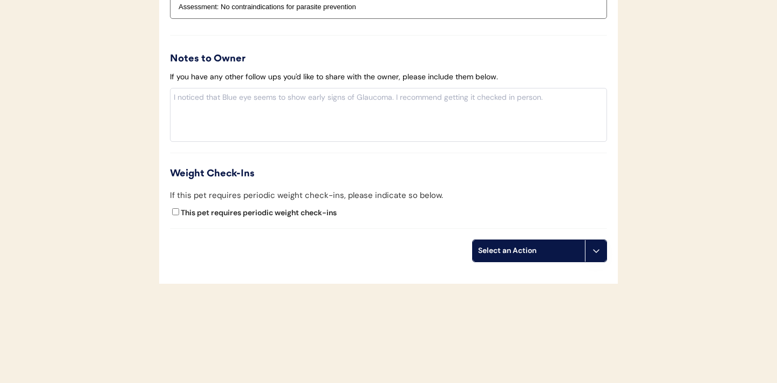
scroll to position [1253, 0]
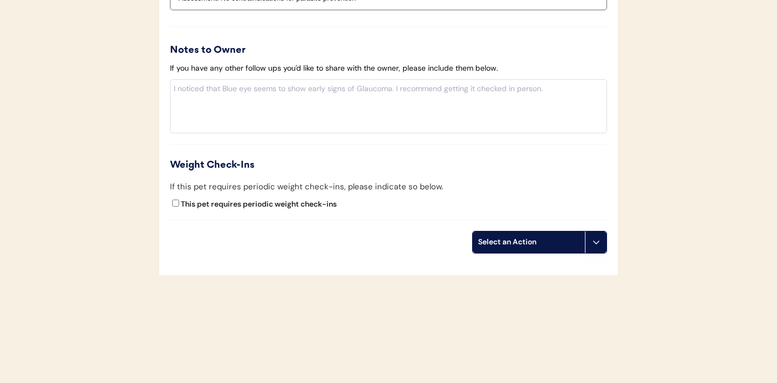
click at [598, 248] on button at bounding box center [596, 243] width 22 height 22
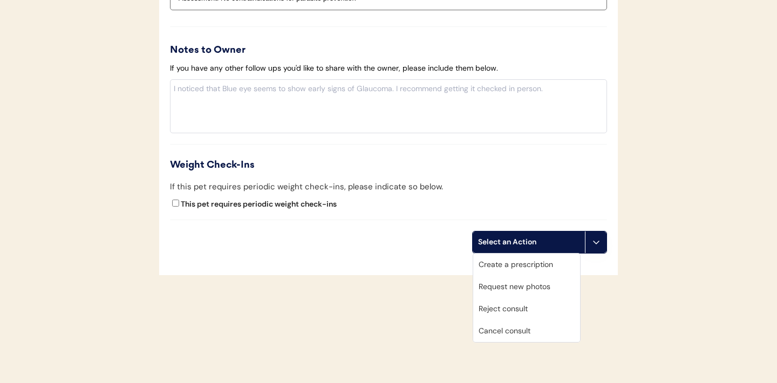
click at [509, 289] on div "Request new photos" at bounding box center [526, 287] width 107 height 22
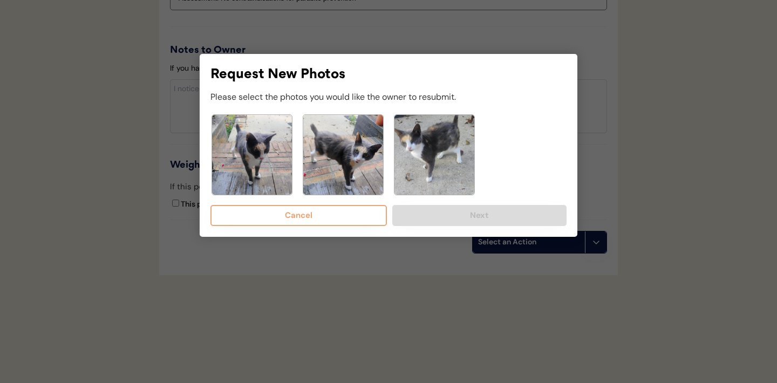
click at [431, 155] on img at bounding box center [435, 155] width 80 height 80
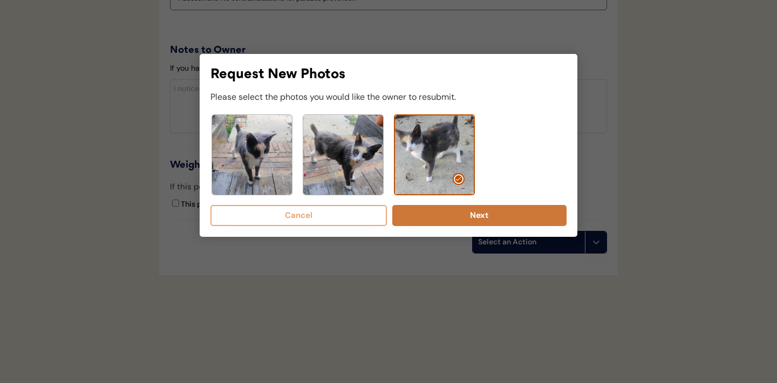
click at [454, 214] on button "Next" at bounding box center [479, 215] width 174 height 21
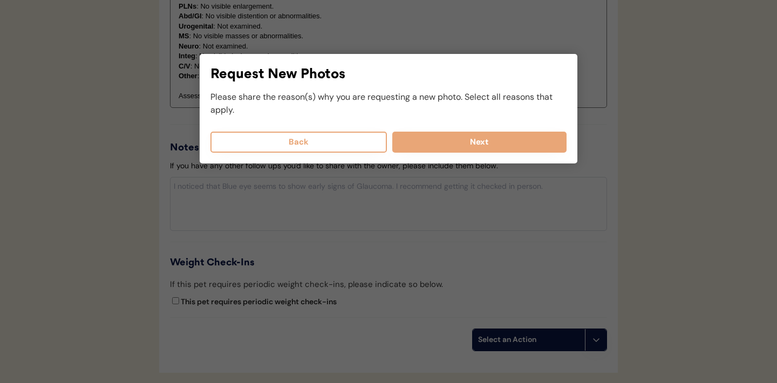
scroll to position [1107, 0]
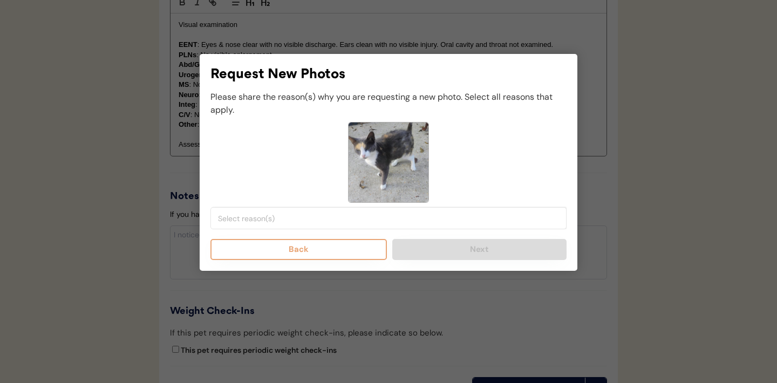
click at [325, 219] on input "search" at bounding box center [391, 219] width 347 height 10
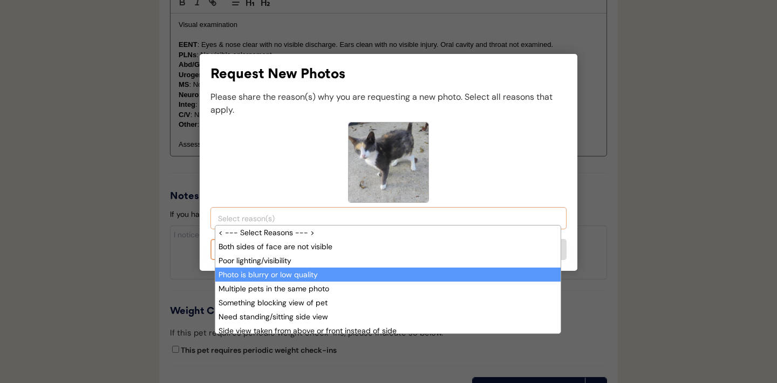
scroll to position [28, 0]
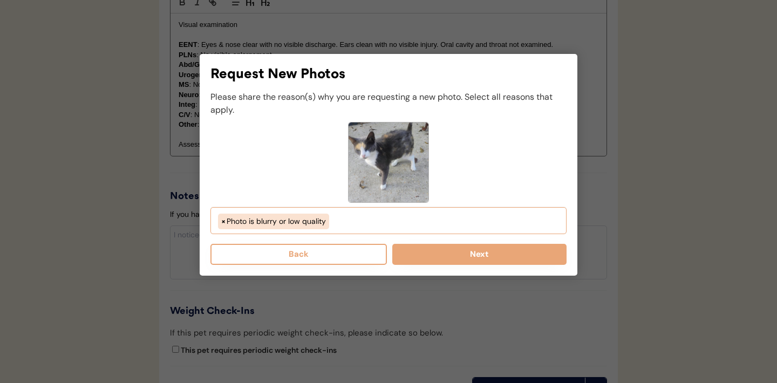
select select "photo_is_blurry"
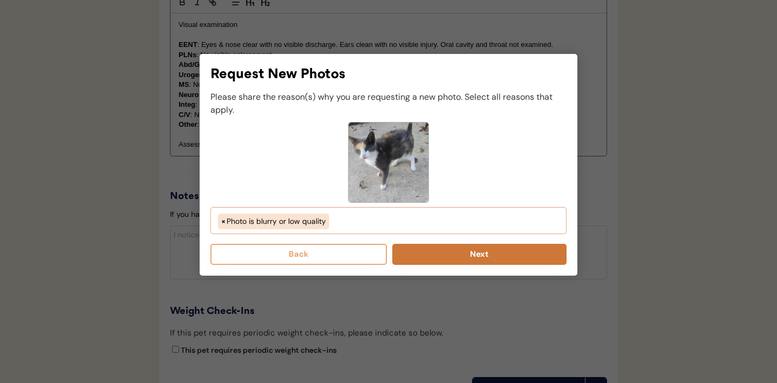
click at [460, 256] on button "Next" at bounding box center [479, 254] width 174 height 21
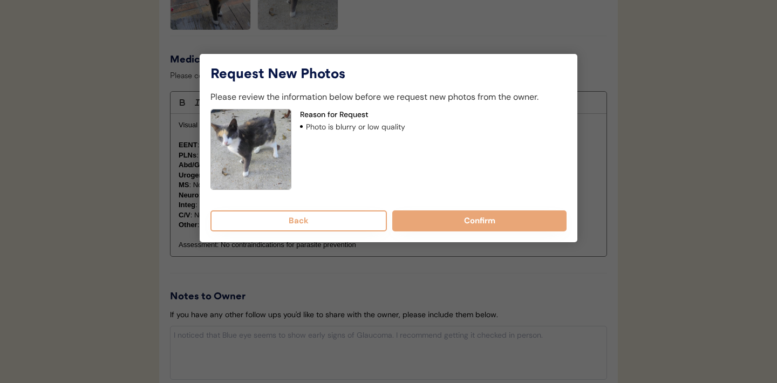
scroll to position [999, 0]
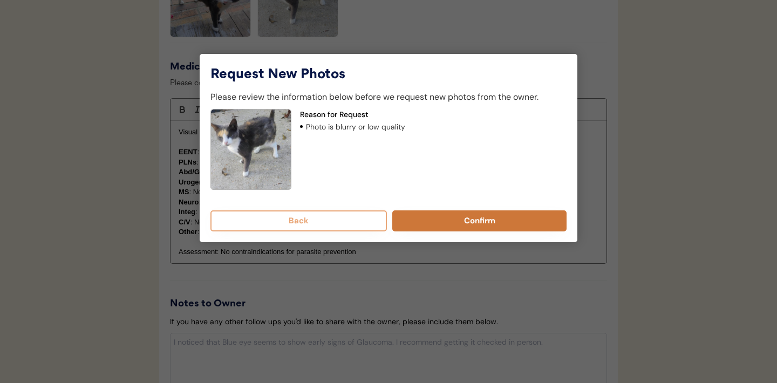
click at [459, 218] on button "Confirm" at bounding box center [479, 221] width 174 height 21
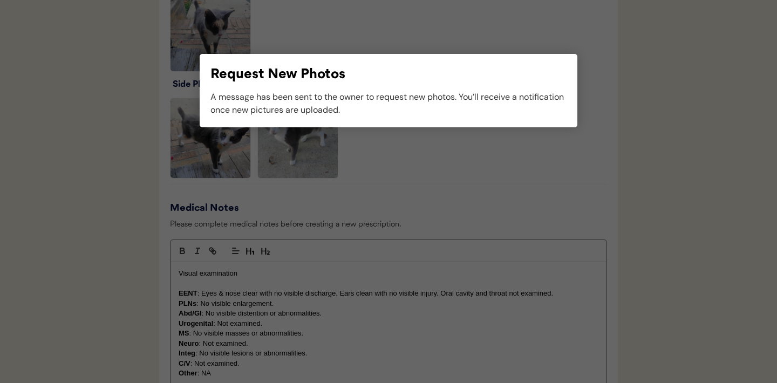
scroll to position [879, 0]
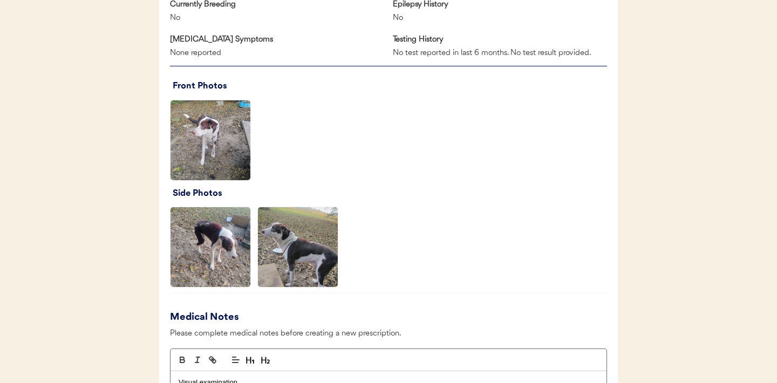
scroll to position [762, 0]
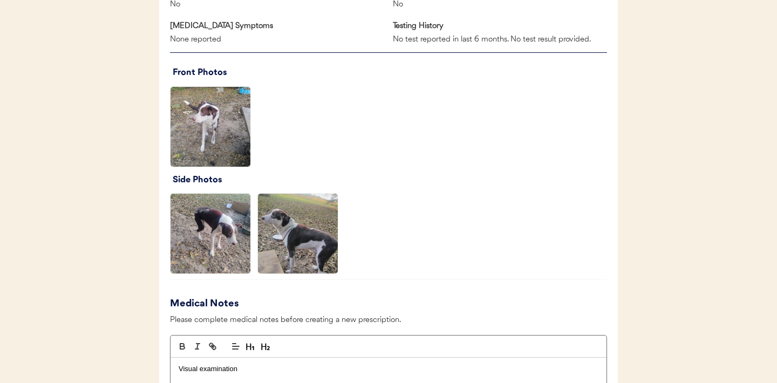
click at [218, 140] on img at bounding box center [211, 127] width 80 height 80
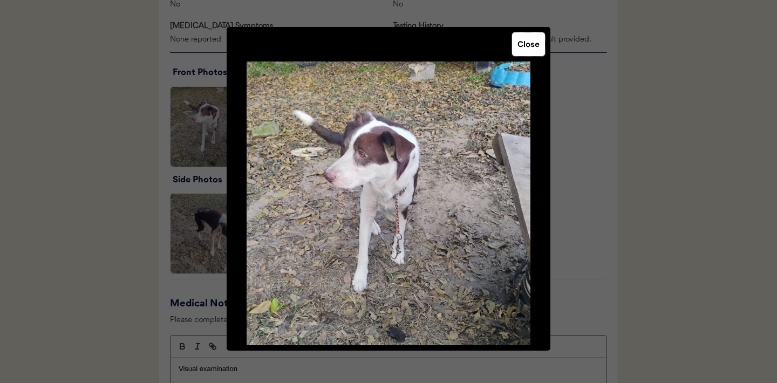
click at [531, 50] on button "Close" at bounding box center [528, 44] width 33 height 24
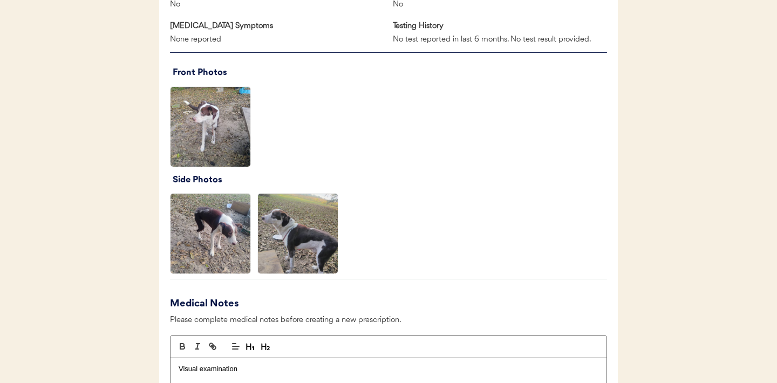
click at [190, 229] on img at bounding box center [211, 234] width 80 height 80
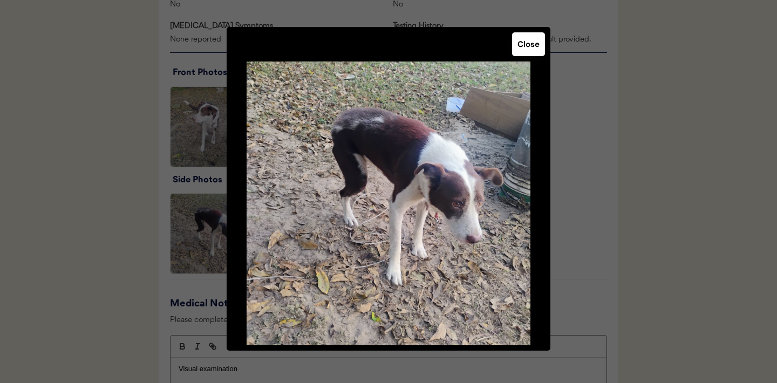
click at [524, 45] on button "Close" at bounding box center [528, 44] width 33 height 24
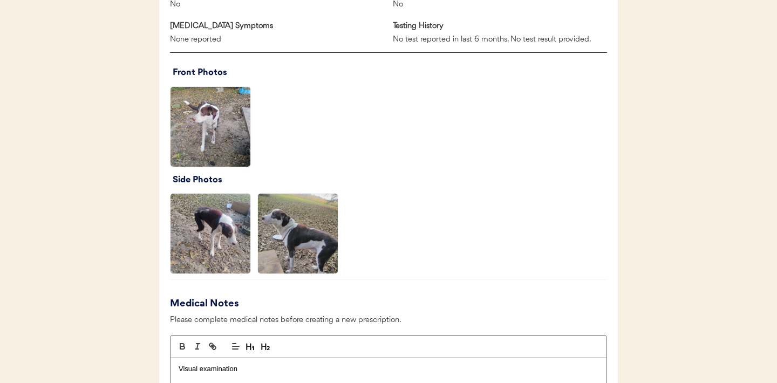
click at [310, 237] on img at bounding box center [298, 234] width 80 height 80
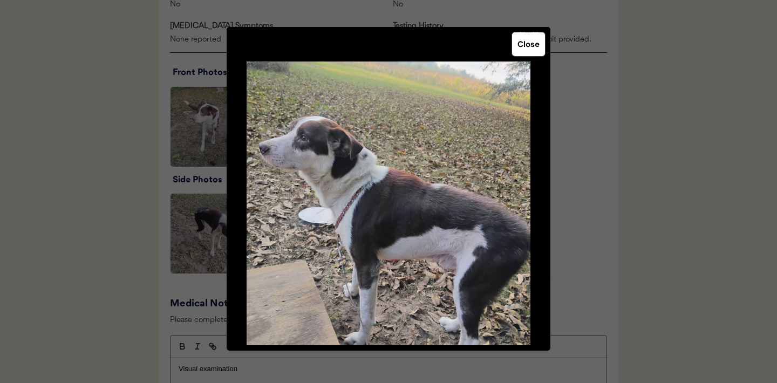
click at [527, 49] on button "Close" at bounding box center [528, 44] width 33 height 24
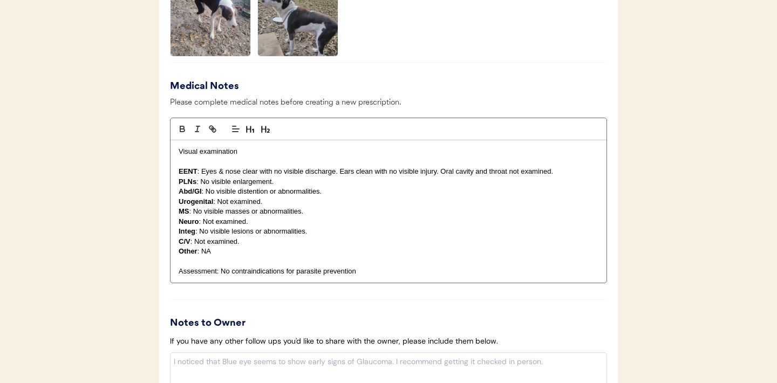
scroll to position [1245, 0]
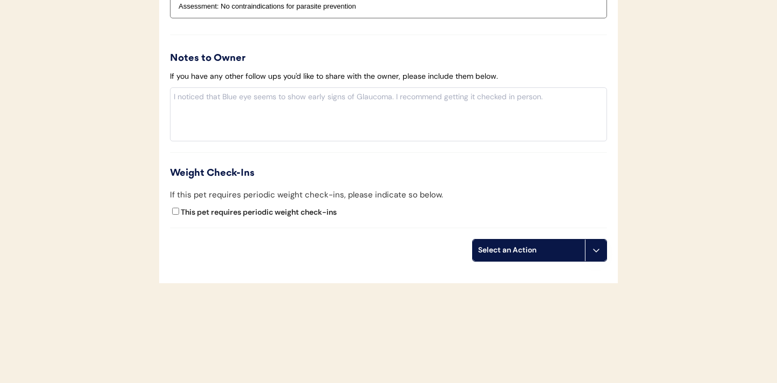
click at [592, 257] on button at bounding box center [596, 251] width 22 height 22
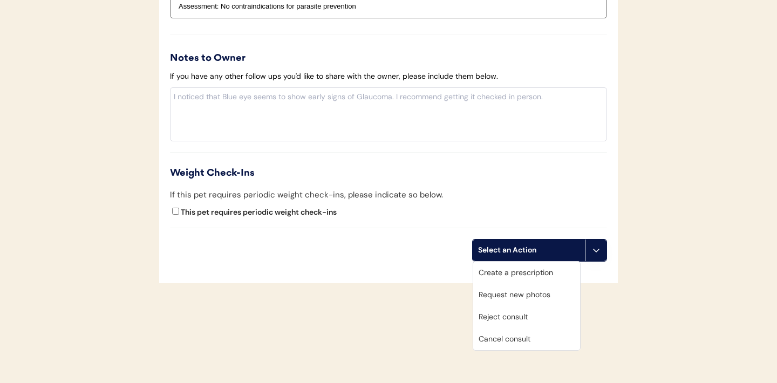
click at [501, 293] on div "Request new photos" at bounding box center [526, 295] width 107 height 22
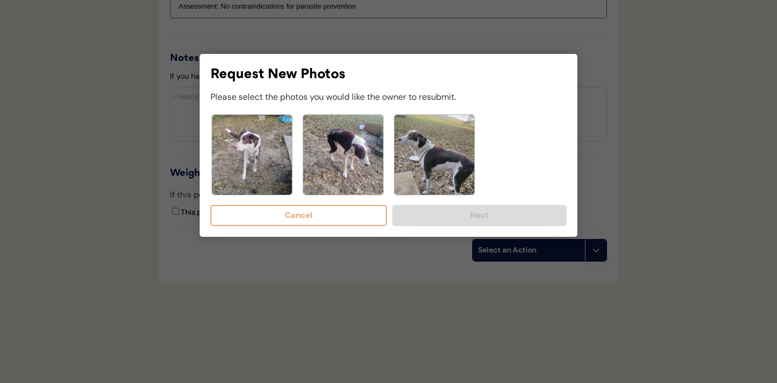
click at [254, 158] on img at bounding box center [252, 155] width 80 height 80
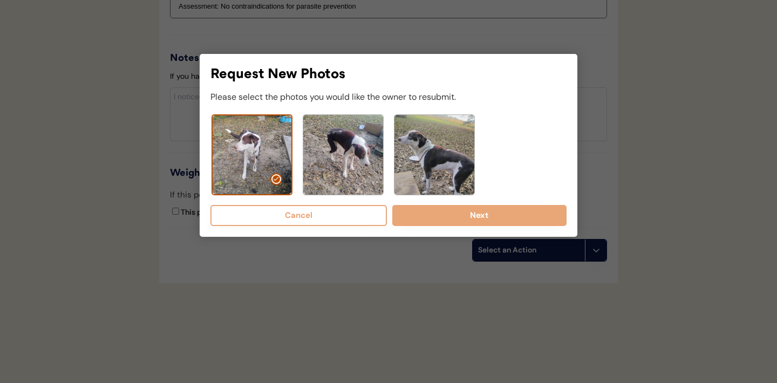
click at [320, 156] on img at bounding box center [343, 155] width 80 height 80
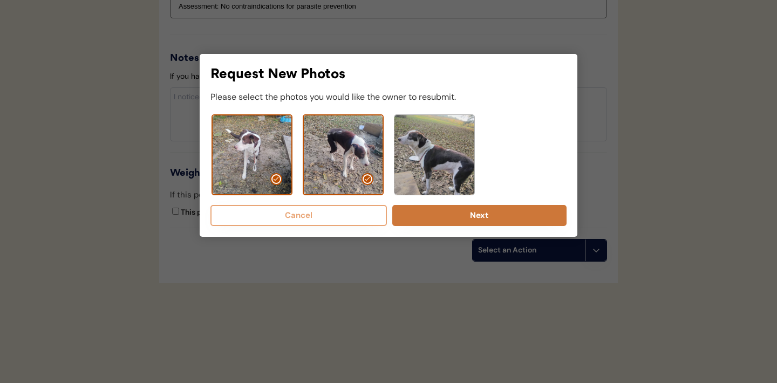
click at [487, 219] on button "Next" at bounding box center [479, 215] width 174 height 21
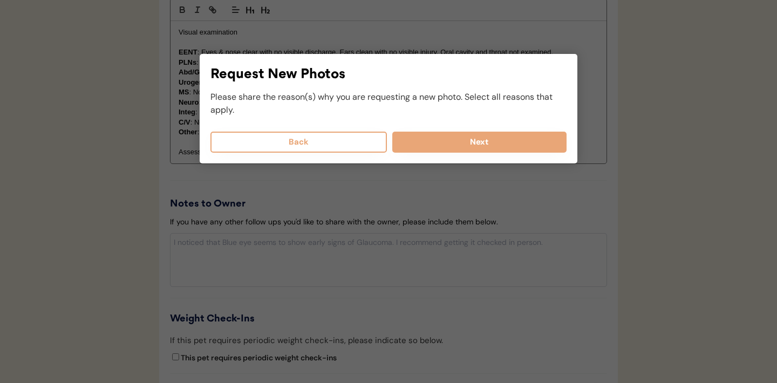
scroll to position [1098, 0]
select select
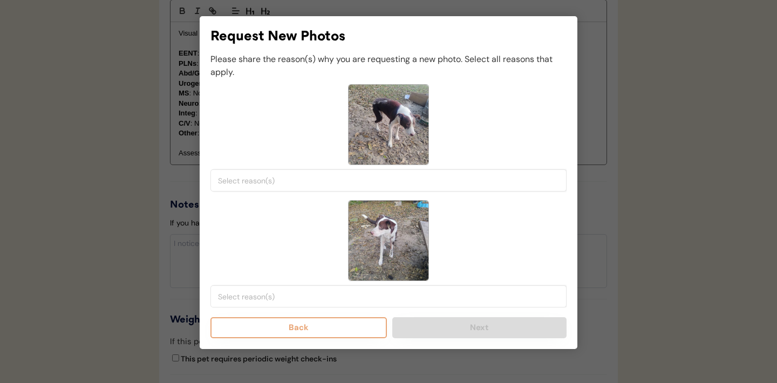
click at [328, 182] on input "search" at bounding box center [391, 181] width 347 height 10
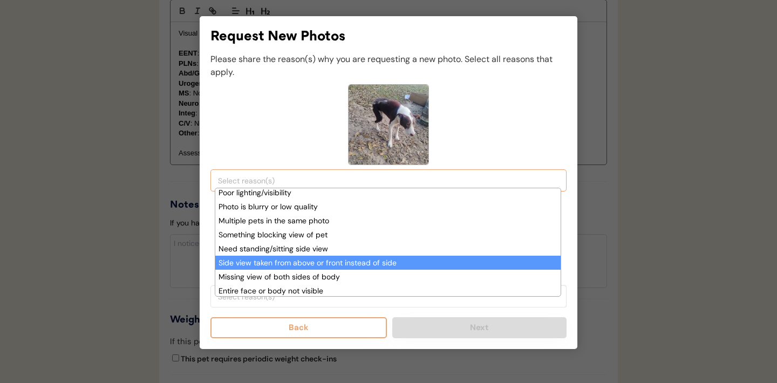
scroll to position [64, 0]
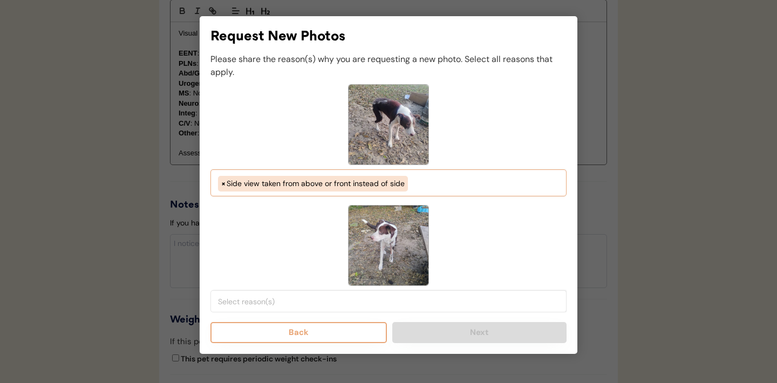
select select "side_view_taken_from_above_instead_of_side"
click at [373, 305] on input "search" at bounding box center [391, 302] width 347 height 10
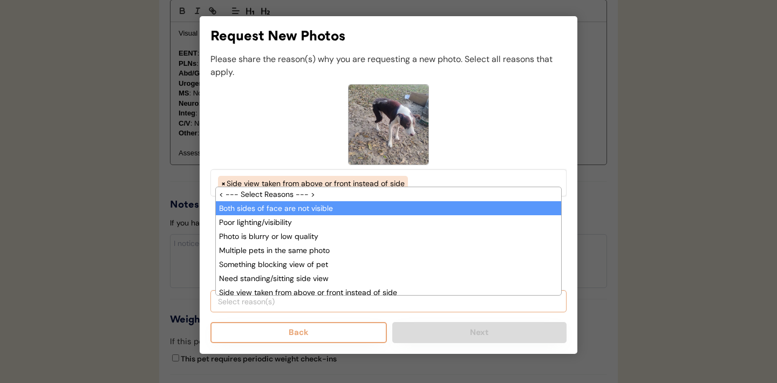
scroll to position [9, 0]
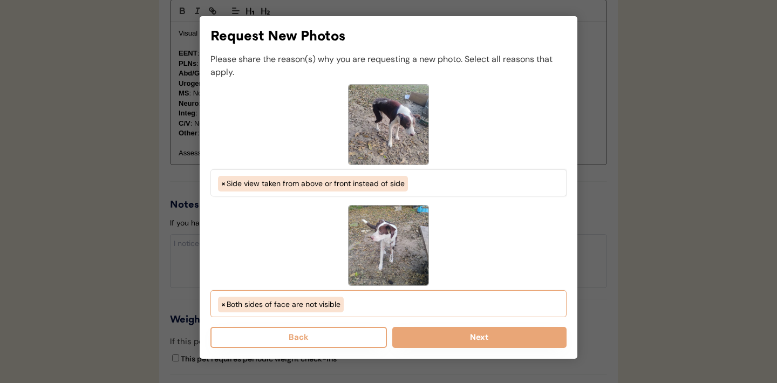
select select "both_sides_of_face_are_not_visible"
click at [470, 340] on button "Next" at bounding box center [479, 337] width 174 height 21
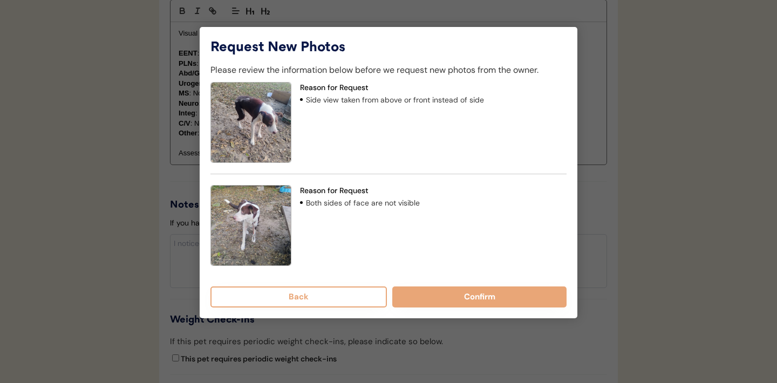
scroll to position [1074, 0]
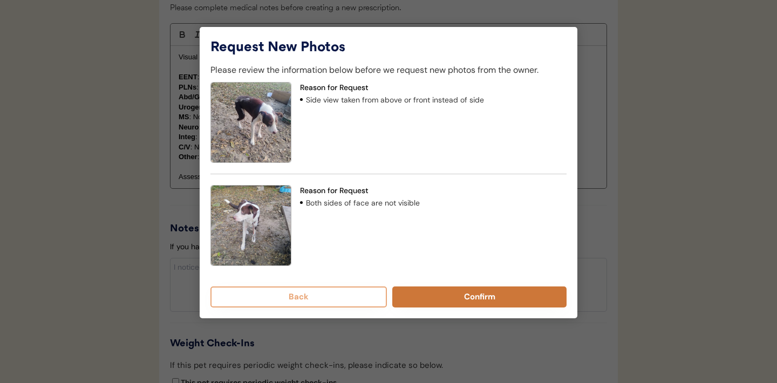
click at [471, 295] on button "Confirm" at bounding box center [479, 297] width 174 height 21
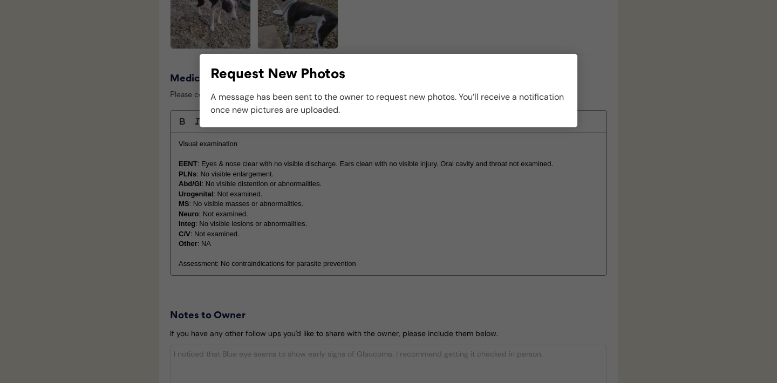
scroll to position [1030, 0]
